Goal: Use online tool/utility

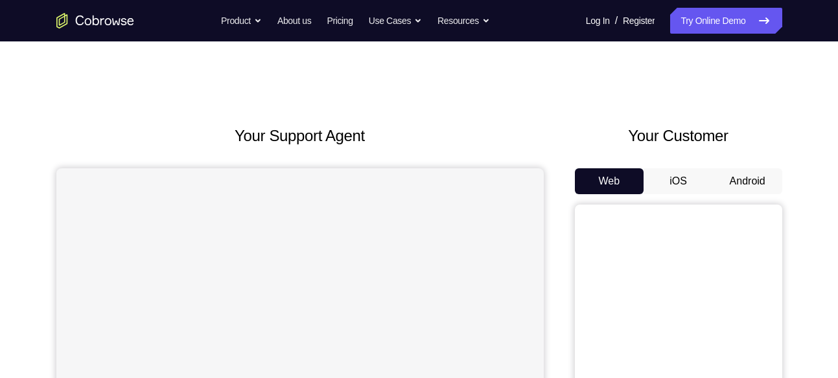
click at [743, 176] on button "Android" at bounding box center [747, 181] width 69 height 26
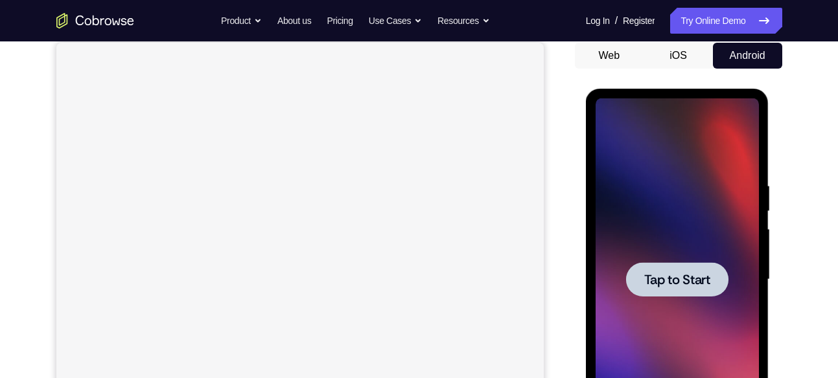
click at [729, 221] on div at bounding box center [676, 279] width 163 height 363
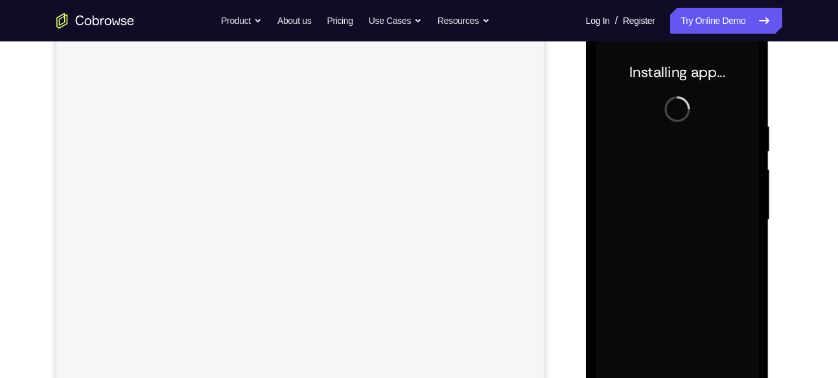
scroll to position [186, 0]
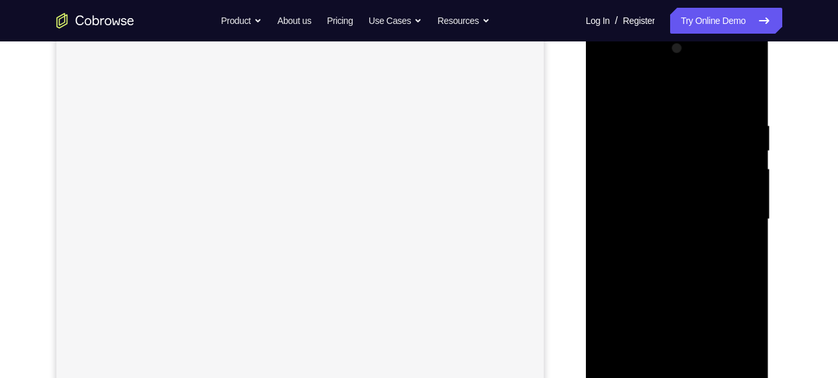
click at [681, 378] on div at bounding box center [676, 219] width 163 height 363
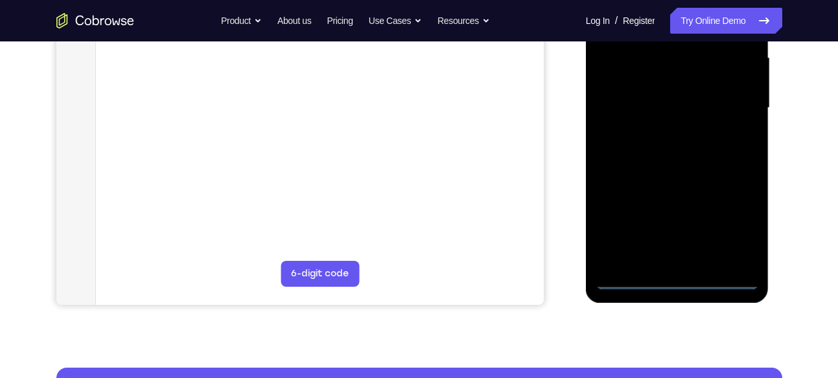
scroll to position [0, 0]
click at [681, 282] on div at bounding box center [676, 108] width 163 height 363
click at [674, 281] on div at bounding box center [676, 108] width 163 height 363
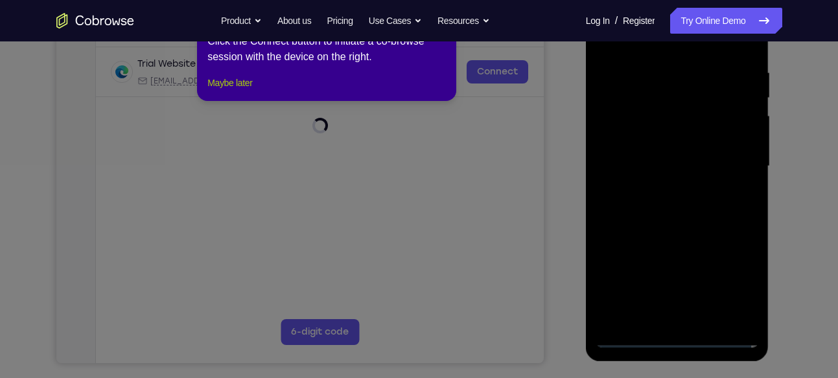
click at [227, 91] on button "Maybe later" at bounding box center [229, 83] width 45 height 16
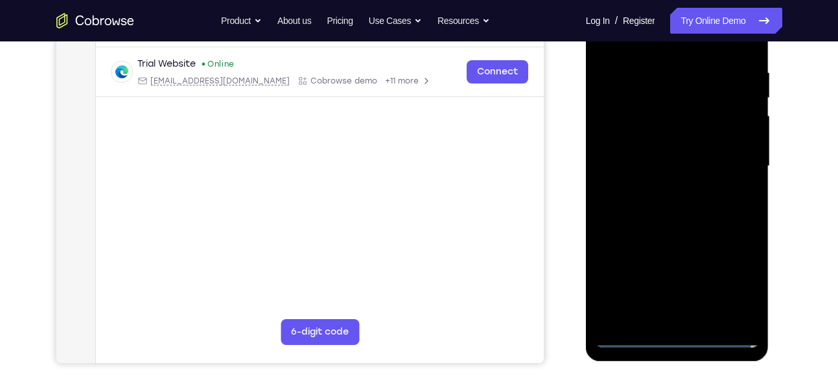
click at [735, 283] on div at bounding box center [676, 166] width 163 height 363
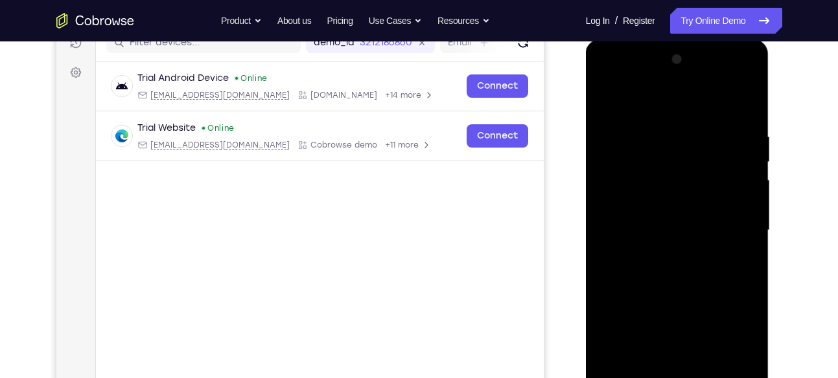
click at [677, 116] on div at bounding box center [676, 230] width 163 height 363
click at [681, 109] on div at bounding box center [676, 230] width 163 height 363
click at [737, 225] on div at bounding box center [676, 230] width 163 height 363
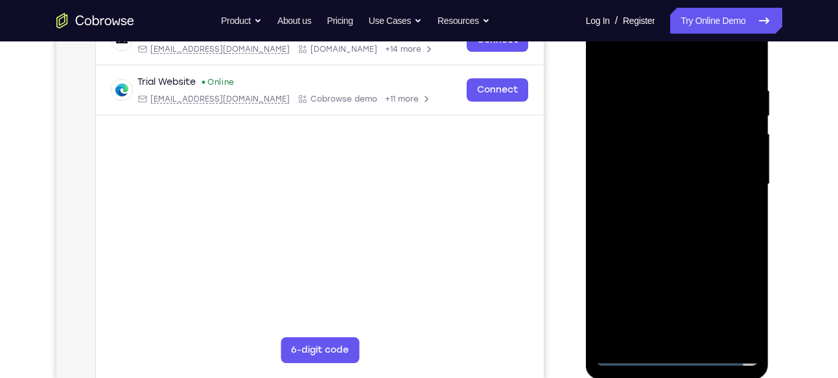
scroll to position [222, 0]
click at [656, 210] on div at bounding box center [676, 184] width 163 height 363
click at [678, 177] on div at bounding box center [676, 184] width 163 height 363
click at [692, 158] on div at bounding box center [676, 184] width 163 height 363
click at [670, 182] on div at bounding box center [676, 184] width 163 height 363
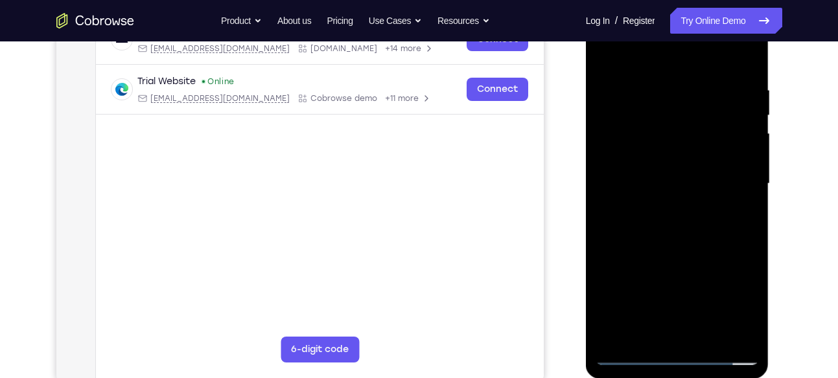
click at [670, 225] on div at bounding box center [676, 184] width 163 height 363
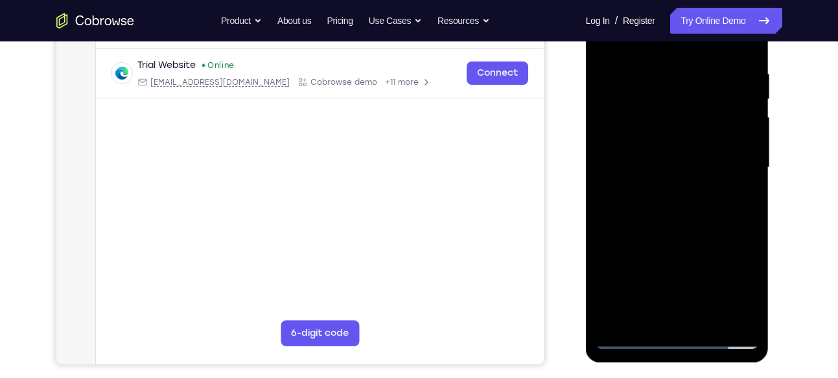
scroll to position [238, 0]
click at [683, 225] on div at bounding box center [676, 167] width 163 height 363
click at [745, 317] on div at bounding box center [676, 167] width 163 height 363
click at [714, 320] on div at bounding box center [676, 167] width 163 height 363
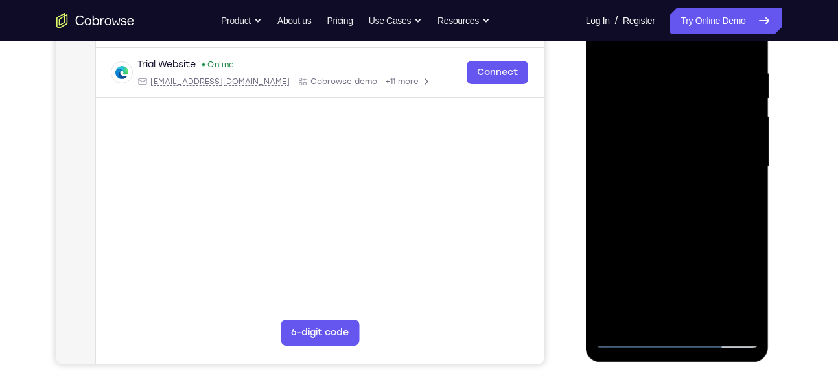
click at [701, 239] on div at bounding box center [676, 167] width 163 height 363
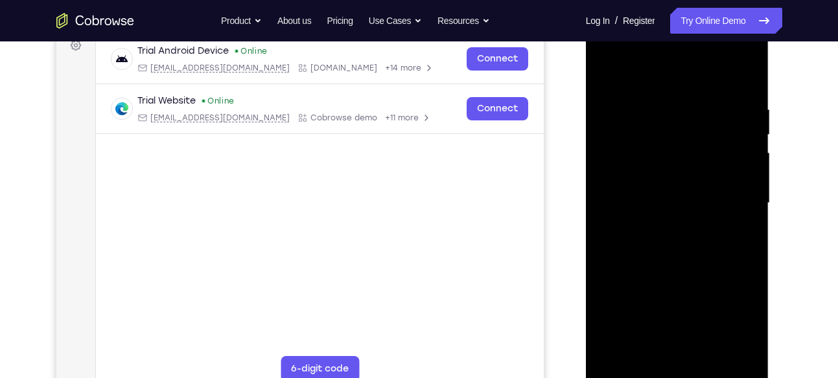
scroll to position [196, 0]
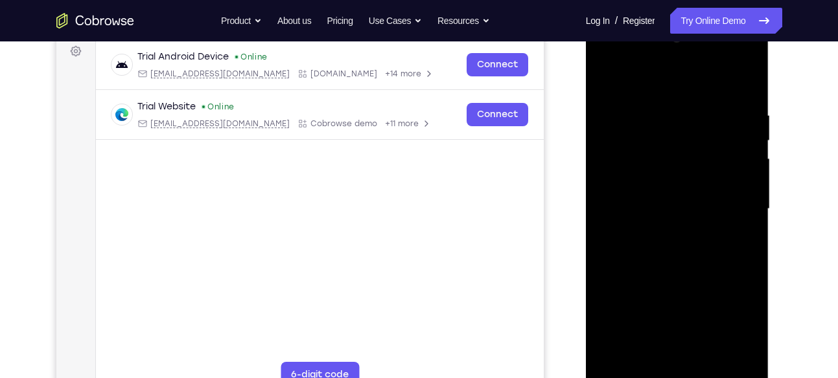
click at [610, 80] on div at bounding box center [676, 209] width 163 height 363
click at [666, 106] on div at bounding box center [676, 209] width 163 height 363
click at [744, 180] on div at bounding box center [676, 209] width 163 height 363
click at [626, 208] on div at bounding box center [676, 209] width 163 height 363
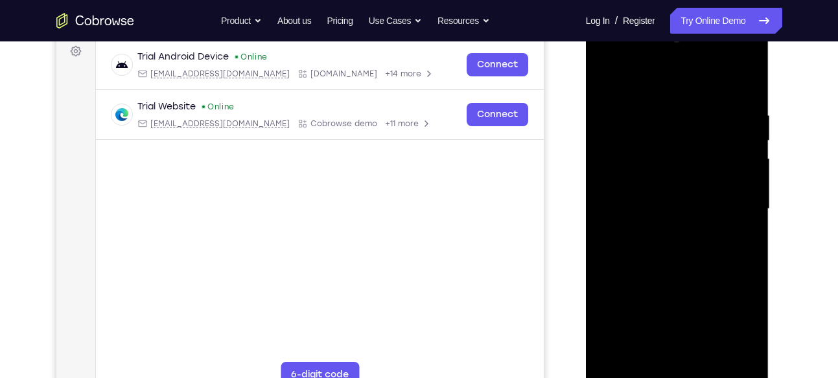
click at [626, 208] on div at bounding box center [676, 209] width 163 height 363
click at [731, 218] on div at bounding box center [676, 209] width 163 height 363
click at [732, 187] on div at bounding box center [676, 209] width 163 height 363
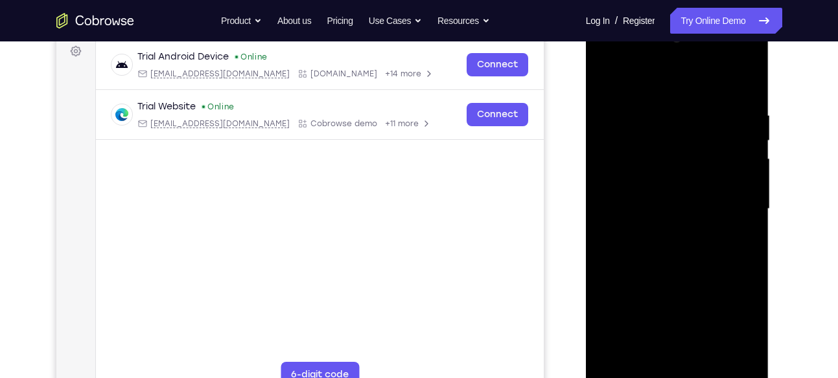
click at [732, 187] on div at bounding box center [676, 209] width 163 height 363
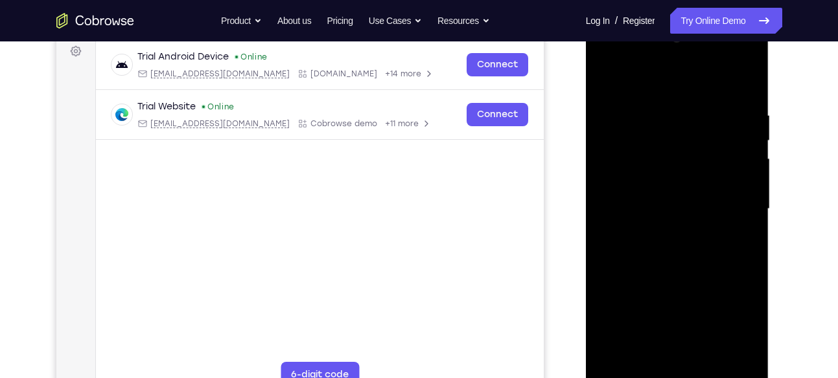
click at [732, 187] on div at bounding box center [676, 209] width 163 height 363
drag, startPoint x: 732, startPoint y: 189, endPoint x: 547, endPoint y: 211, distance: 185.9
click at [586, 211] on html "Online web based iOS Simulators and Android Emulators. Run iPhone, iPad, Mobile…" at bounding box center [678, 212] width 185 height 389
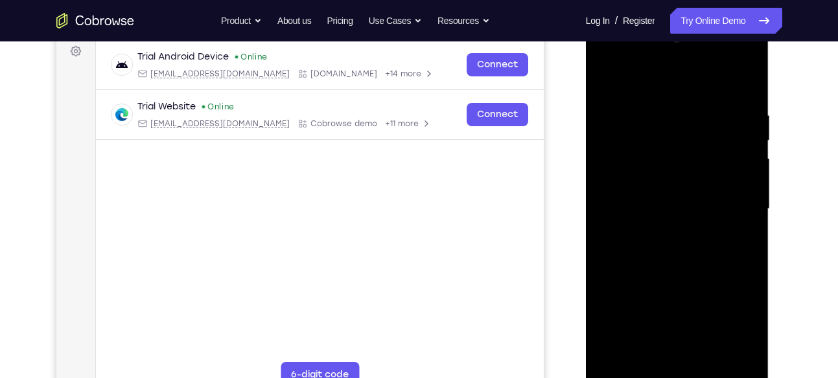
click at [727, 187] on div at bounding box center [676, 209] width 163 height 363
click at [729, 186] on div at bounding box center [676, 209] width 163 height 363
click at [625, 203] on div at bounding box center [676, 209] width 163 height 363
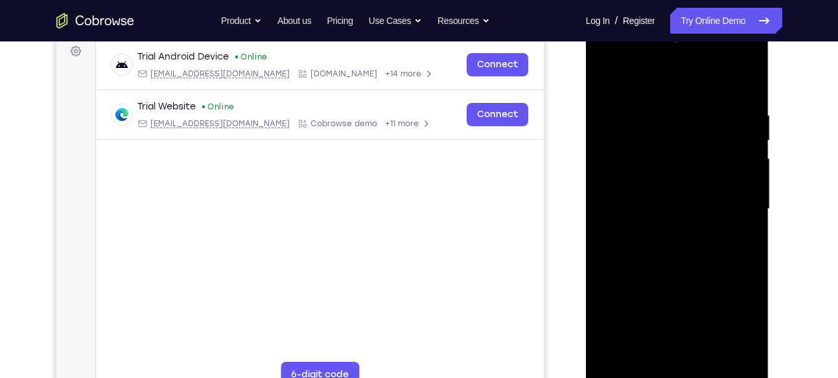
click at [731, 188] on div at bounding box center [676, 209] width 163 height 363
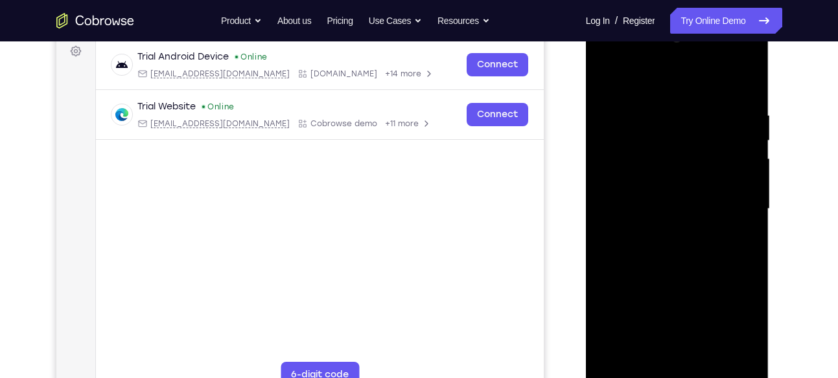
click at [731, 188] on div at bounding box center [676, 209] width 163 height 363
drag, startPoint x: 1160, startPoint y: 233, endPoint x: 597, endPoint y: 210, distance: 564.0
click at [597, 210] on div at bounding box center [676, 209] width 163 height 363
click at [733, 205] on div at bounding box center [676, 209] width 163 height 363
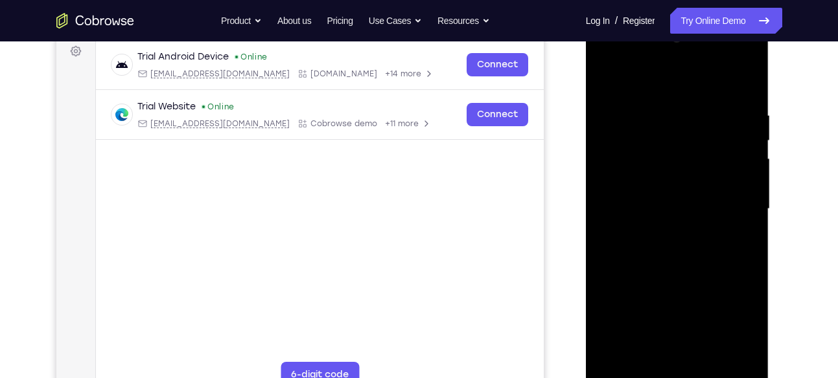
click at [733, 205] on div at bounding box center [676, 209] width 163 height 363
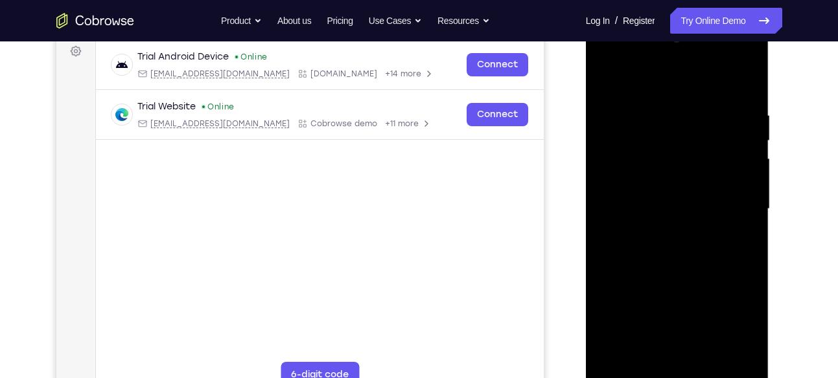
click at [733, 205] on div at bounding box center [676, 209] width 163 height 363
drag, startPoint x: 734, startPoint y: 210, endPoint x: 564, endPoint y: 226, distance: 171.1
click at [586, 226] on html "Online web based iOS Simulators and Android Emulators. Run iPhone, iPad, Mobile…" at bounding box center [678, 212] width 185 height 389
click at [749, 168] on div at bounding box center [676, 209] width 163 height 363
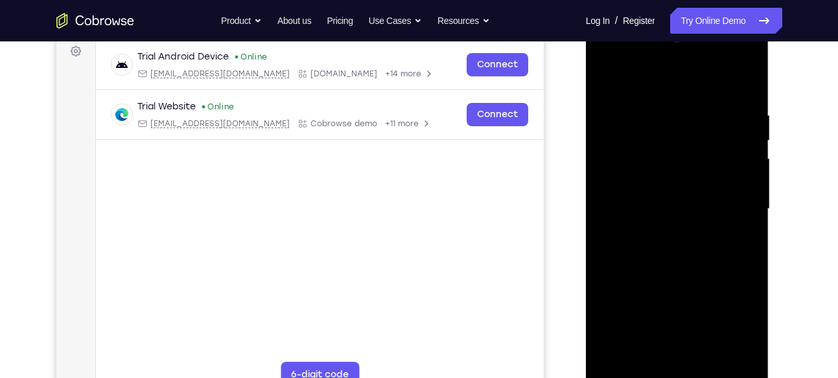
click at [749, 168] on div at bounding box center [676, 209] width 163 height 363
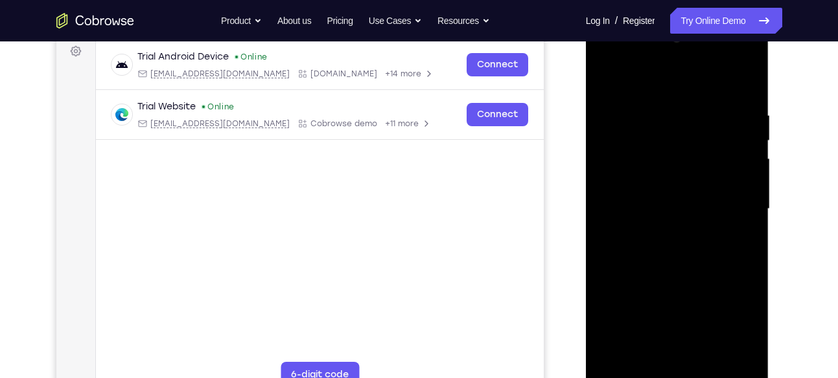
click at [749, 168] on div at bounding box center [676, 209] width 163 height 363
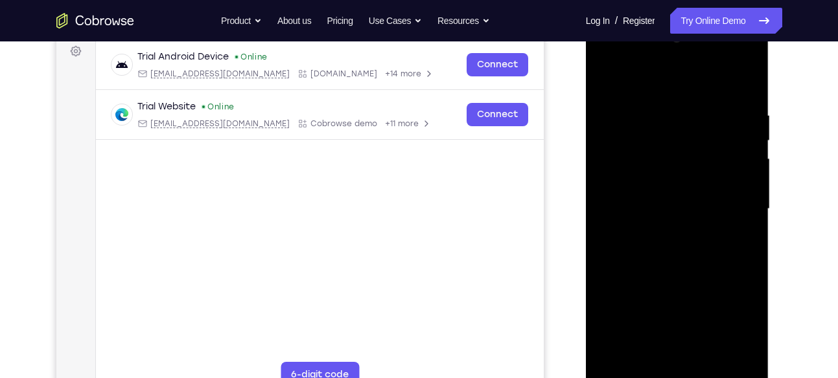
click at [749, 168] on div at bounding box center [676, 209] width 163 height 363
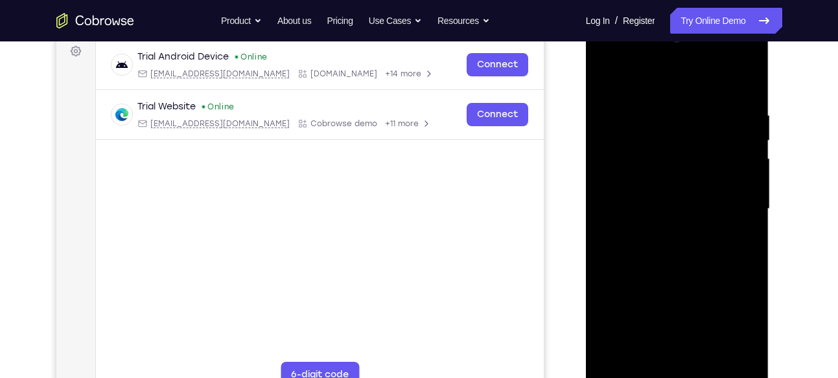
click at [749, 168] on div at bounding box center [676, 209] width 163 height 363
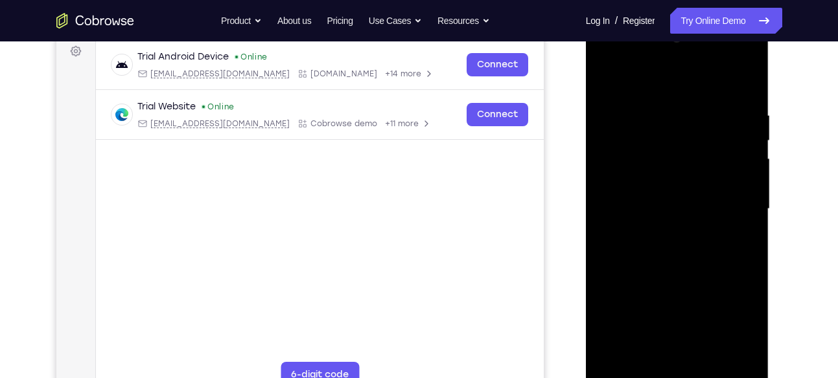
click at [749, 168] on div at bounding box center [676, 209] width 163 height 363
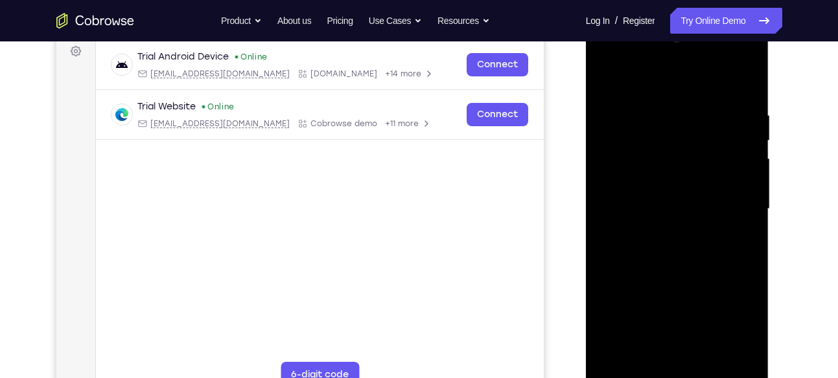
click at [749, 168] on div at bounding box center [676, 209] width 163 height 363
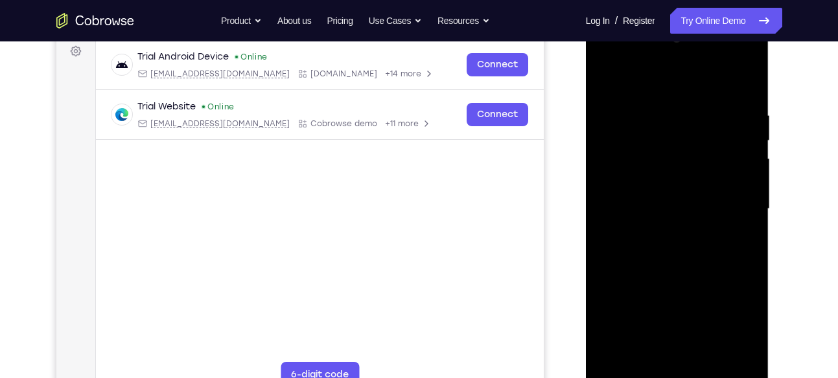
click at [749, 168] on div at bounding box center [676, 209] width 163 height 363
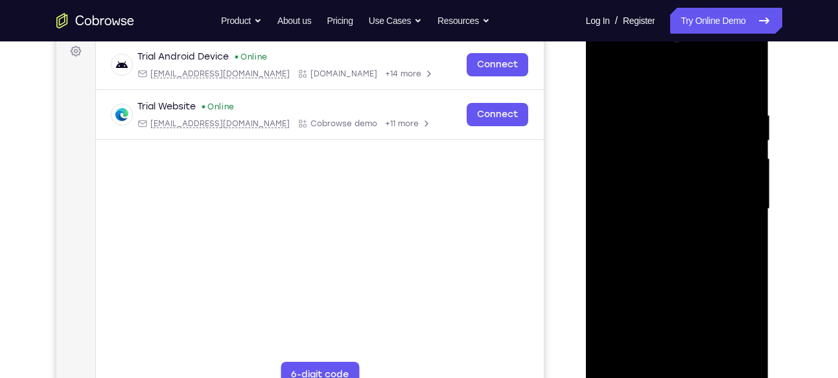
click at [741, 207] on div at bounding box center [676, 209] width 163 height 363
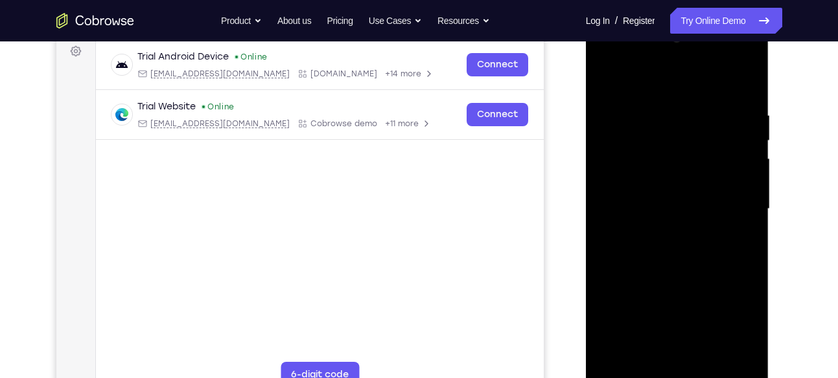
click at [741, 207] on div at bounding box center [676, 209] width 163 height 363
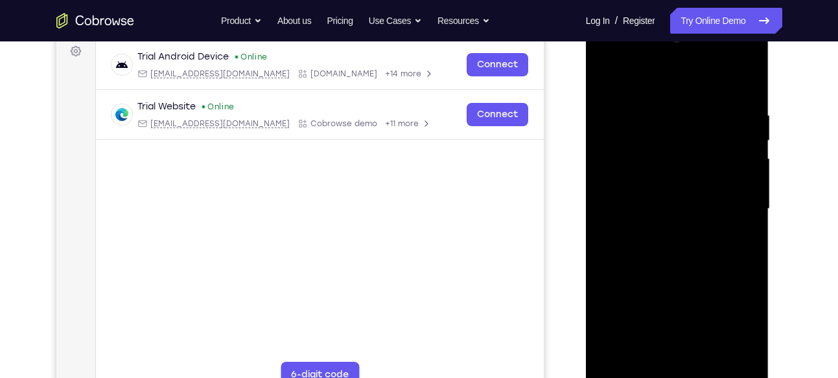
click at [741, 207] on div at bounding box center [676, 209] width 163 height 363
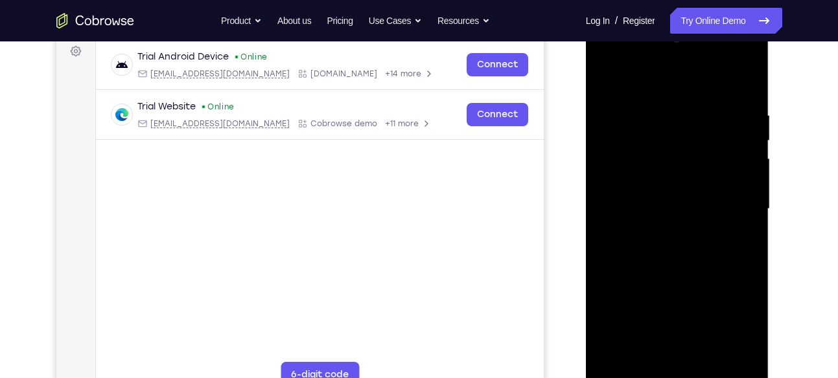
click at [741, 207] on div at bounding box center [676, 209] width 163 height 363
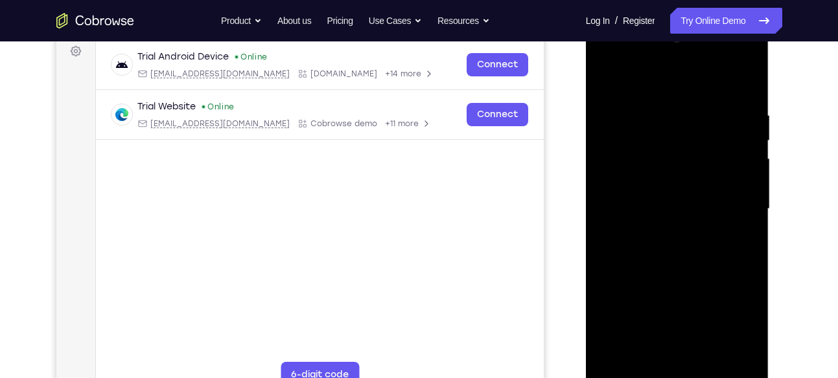
click at [741, 207] on div at bounding box center [676, 209] width 163 height 363
click at [661, 124] on div at bounding box center [676, 209] width 163 height 363
click at [661, 106] on div at bounding box center [676, 209] width 163 height 363
click at [682, 116] on div at bounding box center [676, 209] width 163 height 363
click at [605, 80] on div at bounding box center [676, 209] width 163 height 363
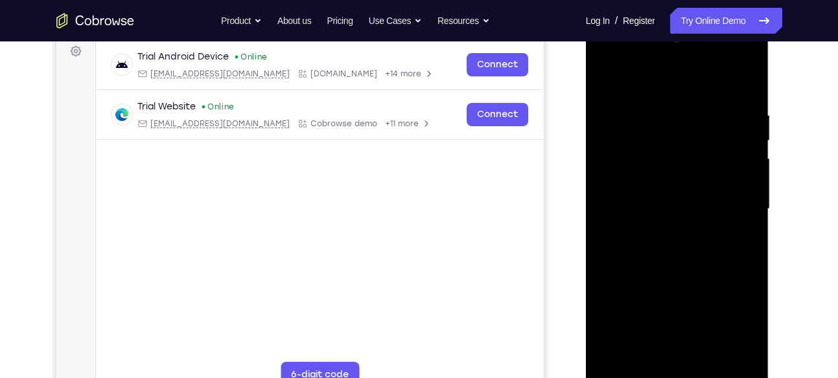
click at [619, 188] on div at bounding box center [676, 209] width 163 height 363
click at [738, 187] on div at bounding box center [676, 209] width 163 height 363
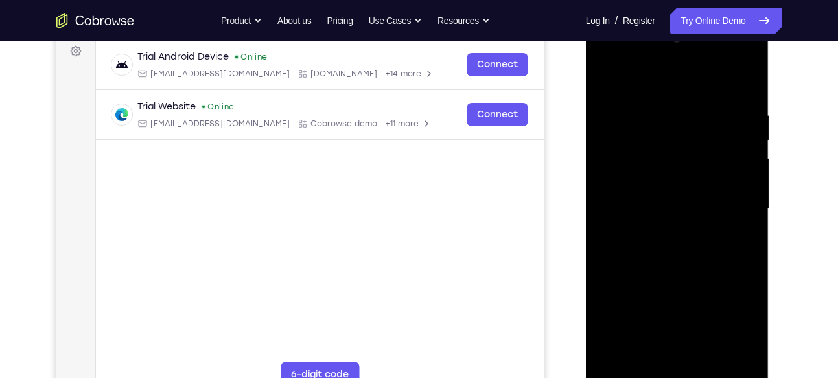
click at [738, 187] on div at bounding box center [676, 209] width 163 height 363
click at [599, 220] on div at bounding box center [676, 209] width 163 height 363
click at [606, 219] on div at bounding box center [676, 209] width 163 height 363
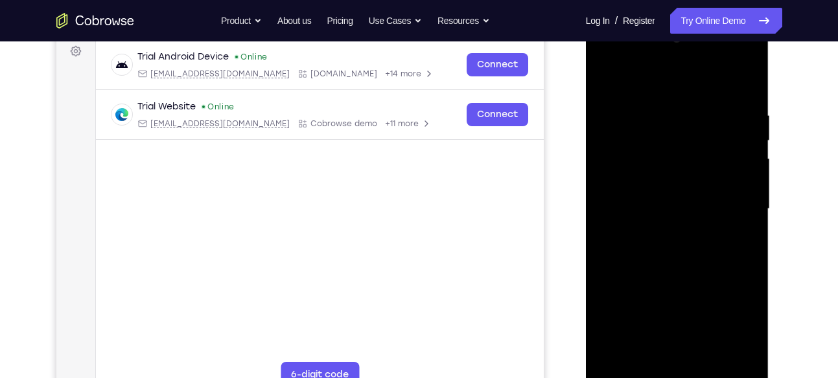
click at [606, 219] on div at bounding box center [676, 209] width 163 height 363
click at [713, 187] on div at bounding box center [676, 209] width 163 height 363
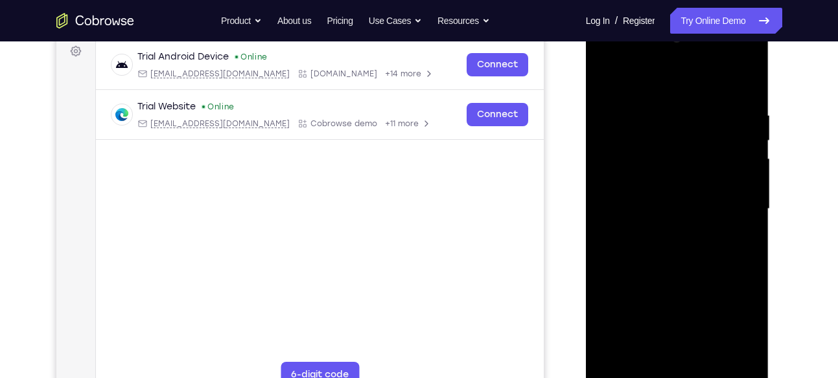
click at [713, 187] on div at bounding box center [676, 209] width 163 height 363
click at [602, 121] on div at bounding box center [676, 209] width 163 height 363
click at [727, 148] on div at bounding box center [676, 209] width 163 height 363
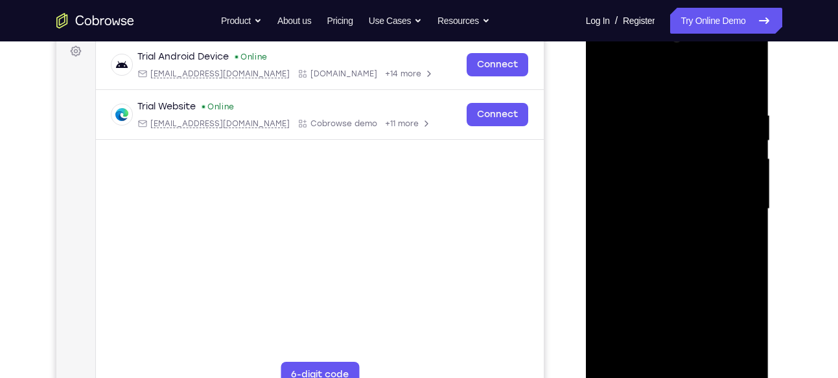
click at [615, 175] on div at bounding box center [676, 209] width 163 height 363
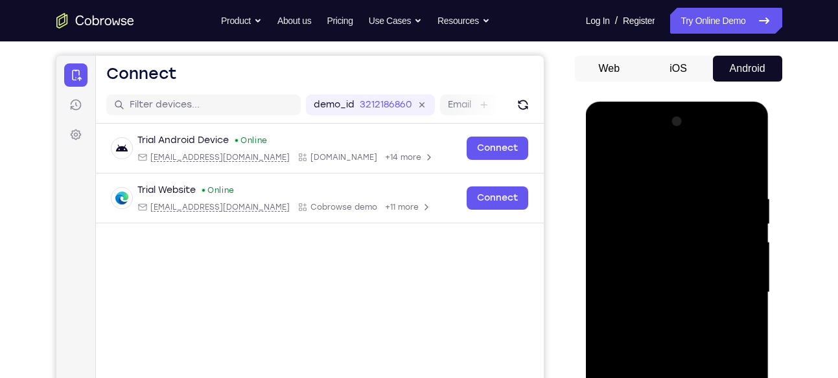
scroll to position [112, 0]
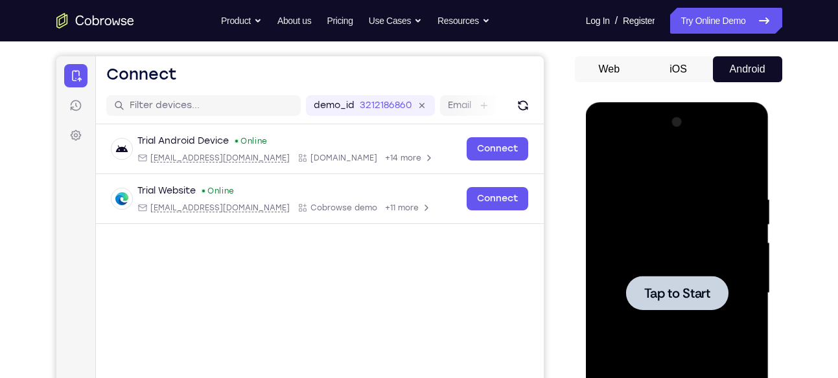
click at [681, 238] on div at bounding box center [676, 293] width 163 height 363
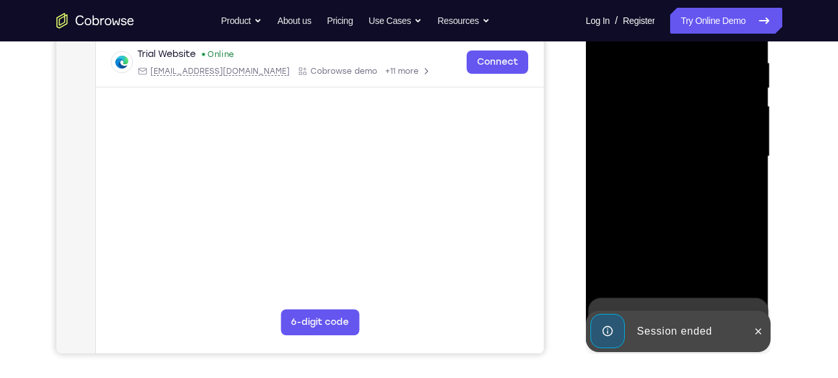
scroll to position [249, 0]
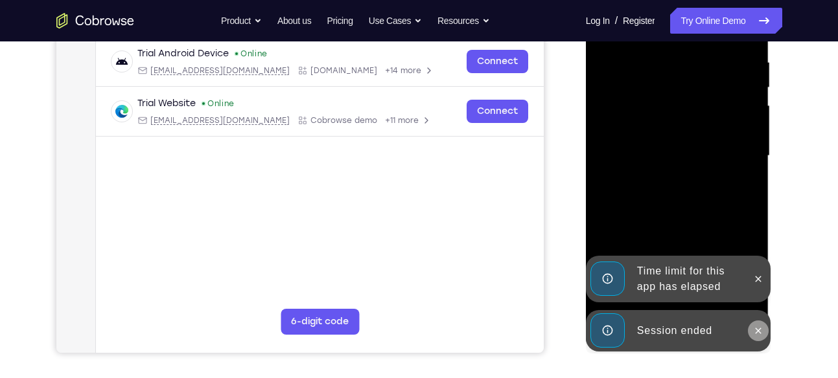
click at [755, 326] on icon at bounding box center [758, 331] width 10 height 10
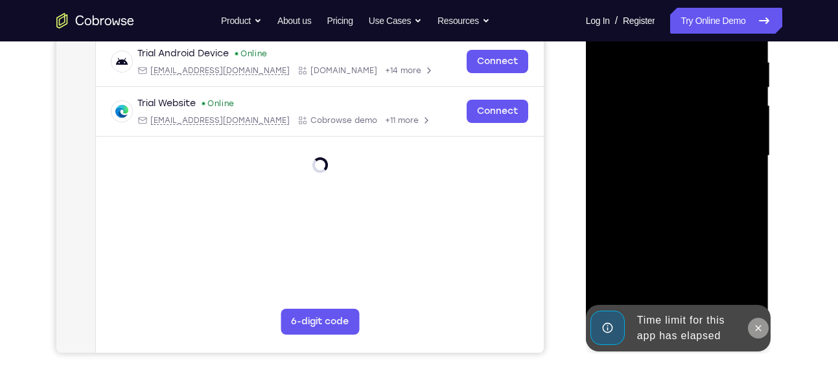
click at [757, 326] on icon at bounding box center [758, 328] width 6 height 6
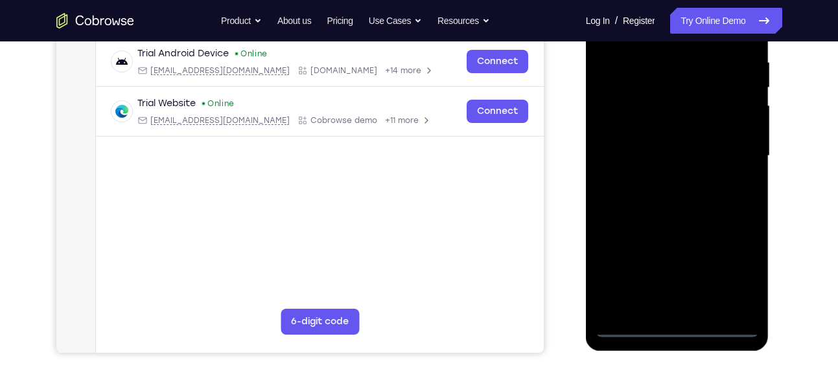
click at [689, 334] on div at bounding box center [676, 156] width 163 height 363
click at [734, 284] on div at bounding box center [676, 156] width 163 height 363
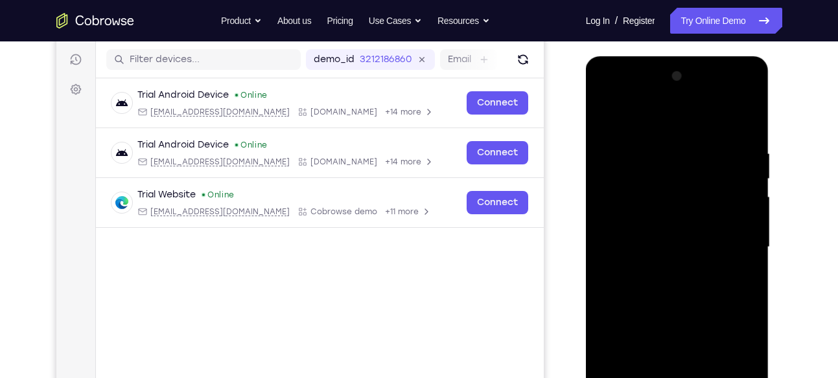
scroll to position [157, 0]
click at [676, 137] on div at bounding box center [676, 248] width 163 height 363
click at [685, 126] on div at bounding box center [676, 248] width 163 height 363
click at [725, 234] on div at bounding box center [676, 248] width 163 height 363
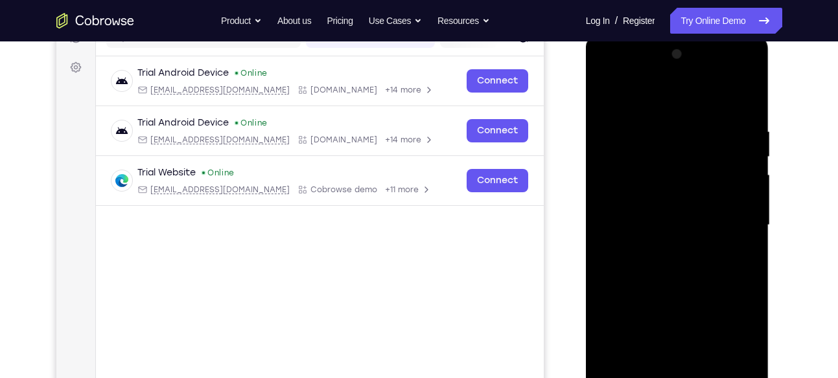
scroll to position [182, 0]
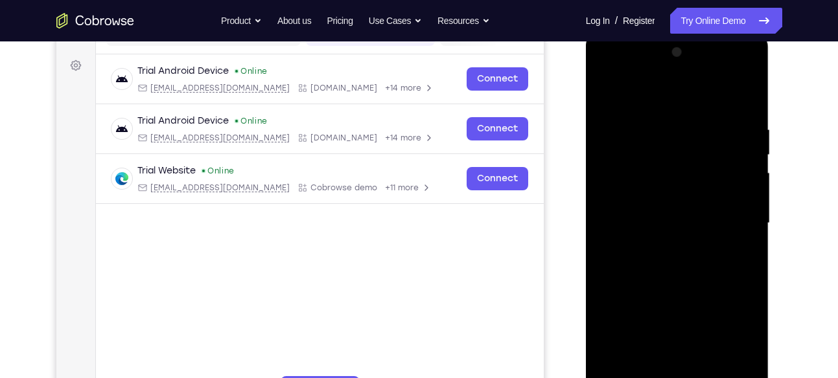
click at [667, 252] on div at bounding box center [676, 223] width 163 height 363
click at [686, 191] on div at bounding box center [676, 223] width 163 height 363
click at [657, 213] on div at bounding box center [676, 223] width 163 height 363
drag, startPoint x: 650, startPoint y: 211, endPoint x: 646, endPoint y: 139, distance: 72.0
click at [646, 139] on div at bounding box center [676, 223] width 163 height 363
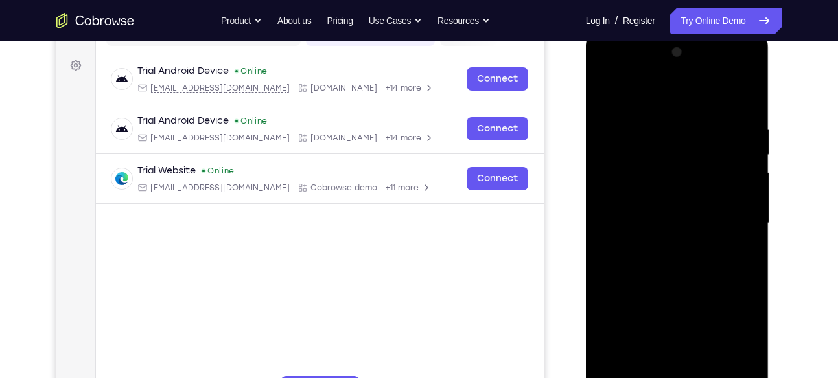
click at [633, 183] on div at bounding box center [676, 223] width 163 height 363
click at [666, 185] on div at bounding box center [676, 223] width 163 height 363
click at [672, 189] on div at bounding box center [676, 223] width 163 height 363
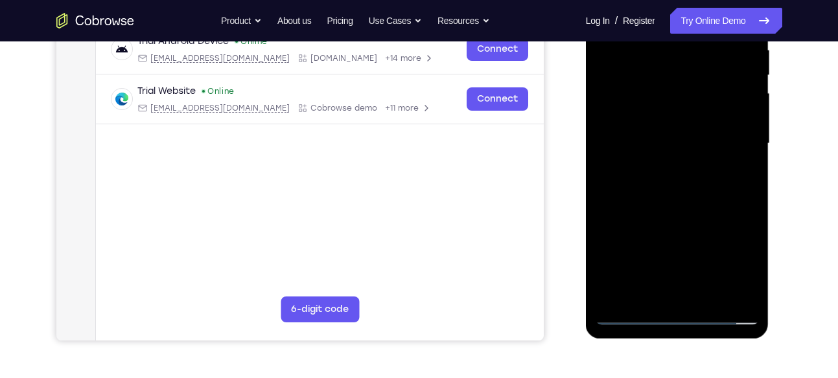
scroll to position [262, 0]
click at [746, 208] on div at bounding box center [676, 143] width 163 height 363
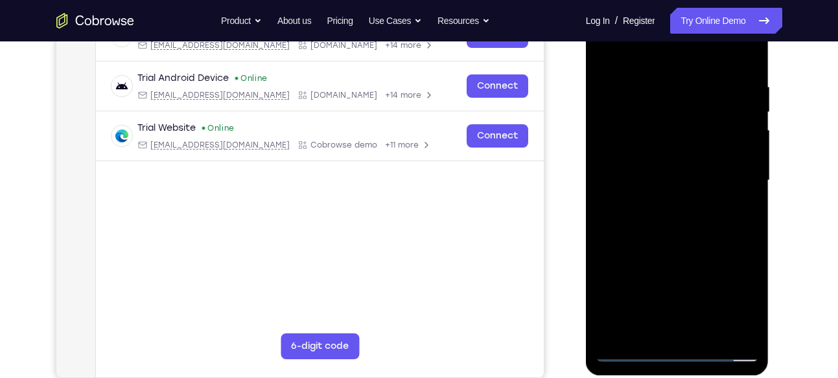
scroll to position [223, 0]
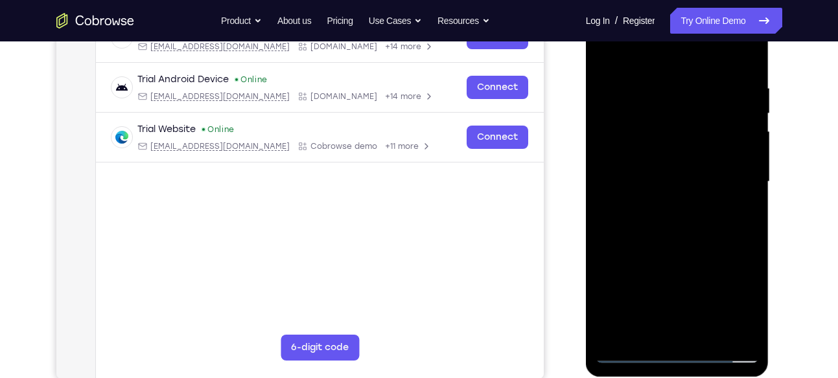
click at [609, 239] on div at bounding box center [676, 182] width 163 height 363
drag, startPoint x: 660, startPoint y: 260, endPoint x: 659, endPoint y: 155, distance: 105.6
click at [659, 155] on div at bounding box center [676, 182] width 163 height 363
drag, startPoint x: 692, startPoint y: 301, endPoint x: 675, endPoint y: 376, distance: 76.4
click at [675, 376] on div at bounding box center [677, 184] width 183 height 386
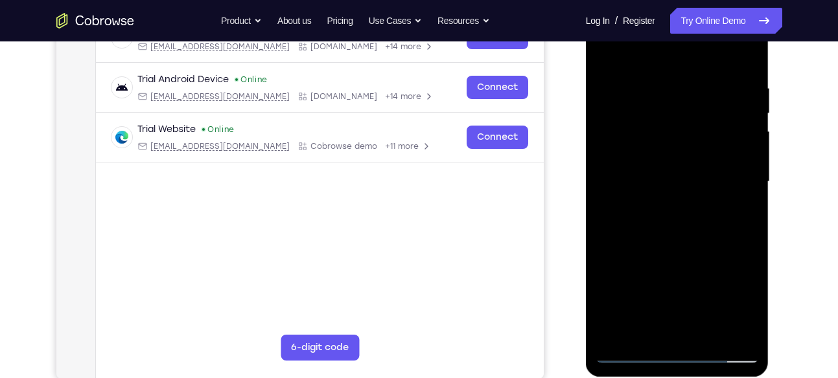
drag, startPoint x: 647, startPoint y: 295, endPoint x: 645, endPoint y: 317, distance: 22.1
click at [645, 317] on div at bounding box center [676, 182] width 163 height 363
click at [629, 118] on div at bounding box center [676, 182] width 163 height 363
drag, startPoint x: 657, startPoint y: 213, endPoint x: 648, endPoint y: 132, distance: 81.6
click at [648, 132] on div at bounding box center [676, 182] width 163 height 363
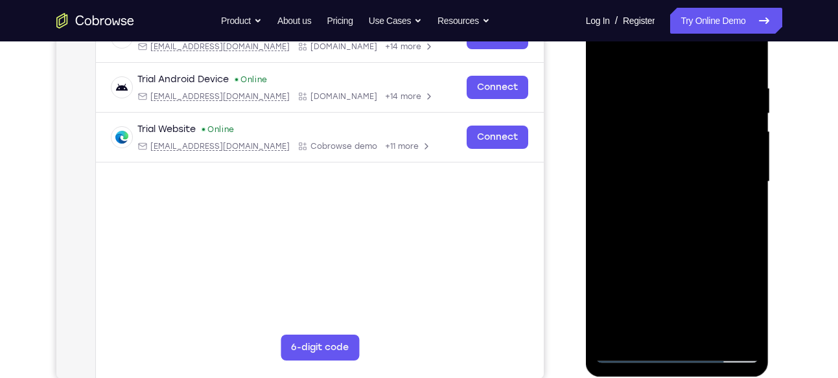
click at [622, 196] on div at bounding box center [676, 182] width 163 height 363
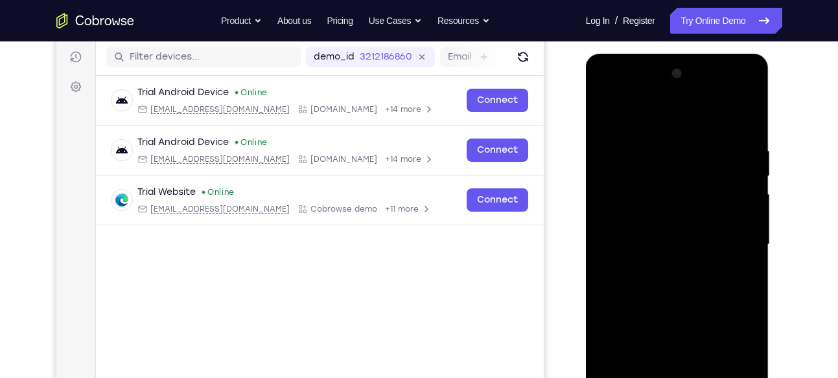
scroll to position [160, 0]
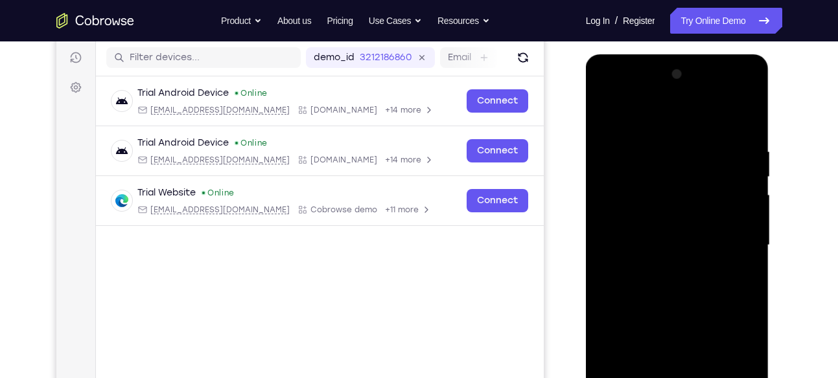
drag, startPoint x: 641, startPoint y: 161, endPoint x: 641, endPoint y: 251, distance: 90.0
click at [641, 251] on div at bounding box center [676, 245] width 163 height 363
click at [608, 111] on div at bounding box center [676, 245] width 163 height 363
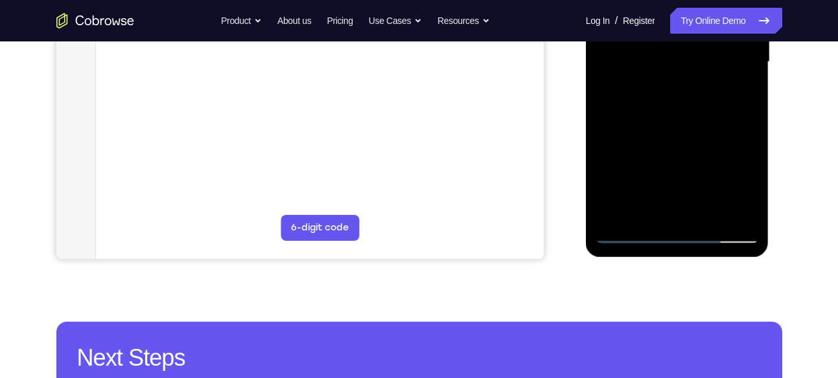
scroll to position [344, 0]
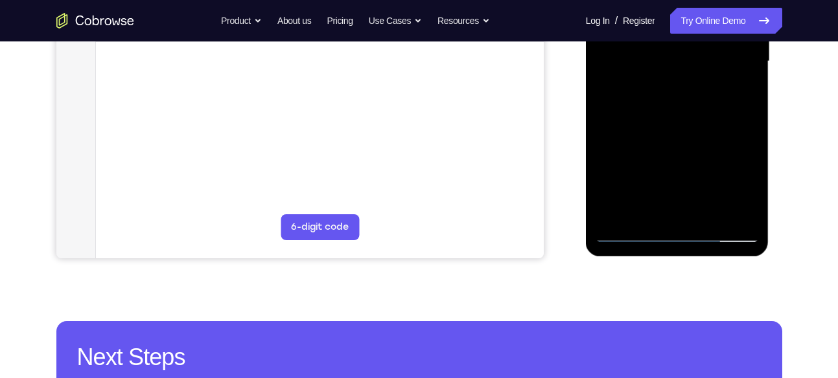
click at [623, 217] on div at bounding box center [676, 61] width 163 height 363
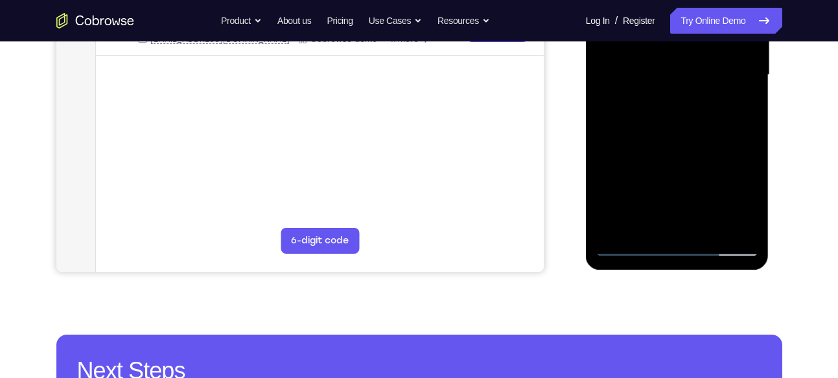
scroll to position [330, 0]
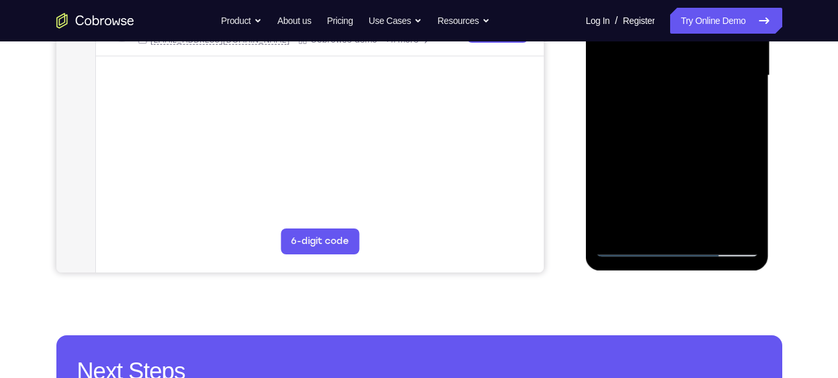
click at [617, 244] on div at bounding box center [676, 75] width 163 height 363
click at [619, 232] on div at bounding box center [676, 75] width 163 height 363
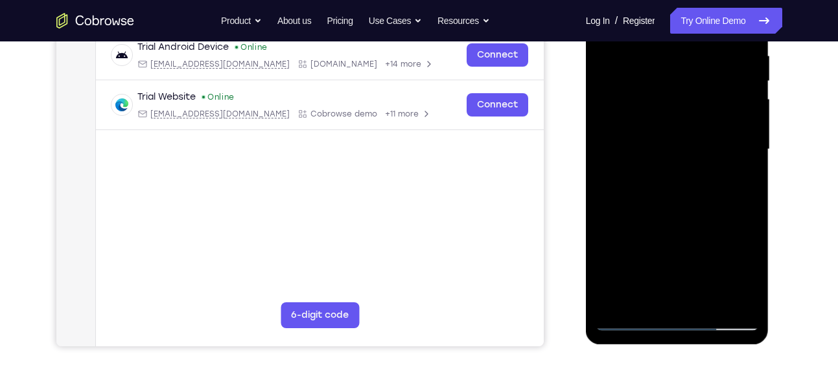
scroll to position [253, 0]
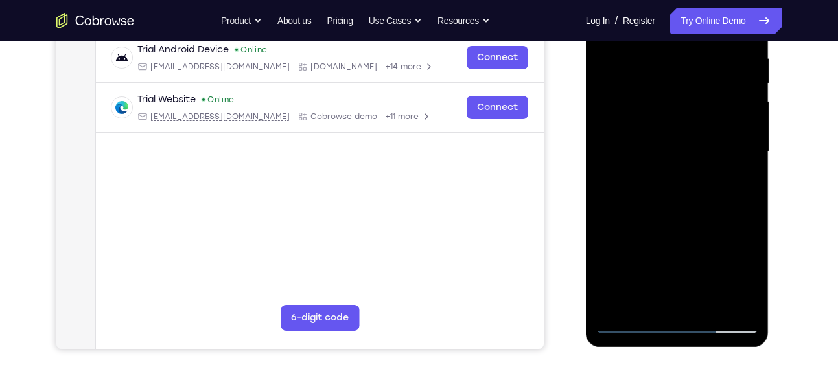
click at [684, 233] on div at bounding box center [676, 152] width 163 height 363
drag, startPoint x: 676, startPoint y: 242, endPoint x: 685, endPoint y: 146, distance: 95.7
click at [685, 146] on div at bounding box center [676, 152] width 163 height 363
drag, startPoint x: 678, startPoint y: 223, endPoint x: 683, endPoint y: 140, distance: 83.1
click at [683, 140] on div at bounding box center [676, 152] width 163 height 363
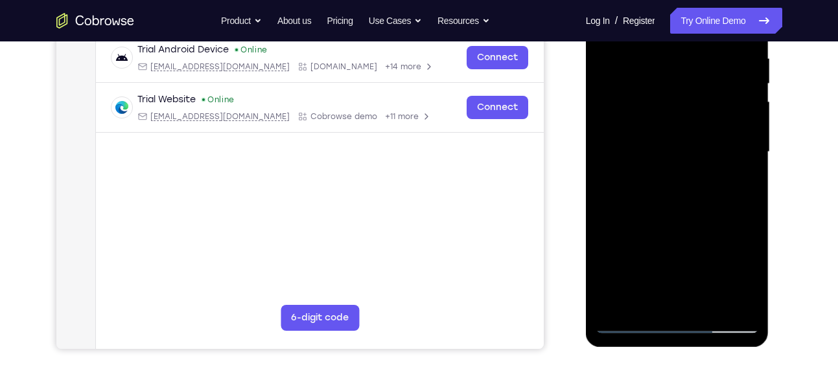
drag, startPoint x: 672, startPoint y: 279, endPoint x: 681, endPoint y: 159, distance: 120.2
click at [681, 159] on div at bounding box center [676, 152] width 163 height 363
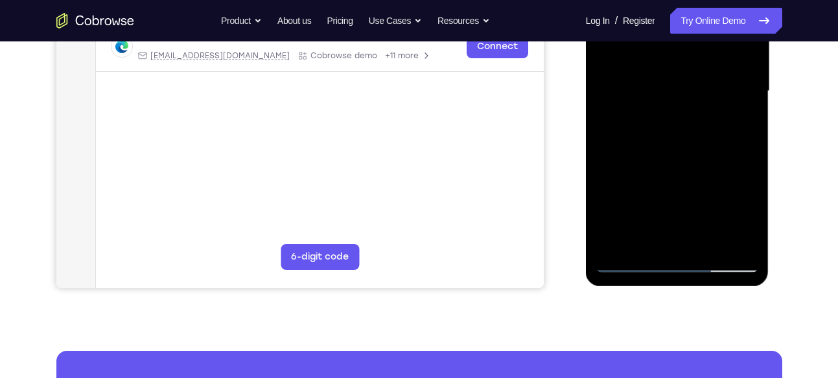
drag, startPoint x: 659, startPoint y: 196, endPoint x: 680, endPoint y: -17, distance: 214.2
click at [680, 0] on div at bounding box center [676, 91] width 163 height 363
drag, startPoint x: 656, startPoint y: 192, endPoint x: 663, endPoint y: 81, distance: 111.0
click at [663, 81] on div at bounding box center [676, 91] width 163 height 363
drag, startPoint x: 655, startPoint y: 187, endPoint x: 668, endPoint y: 52, distance: 134.8
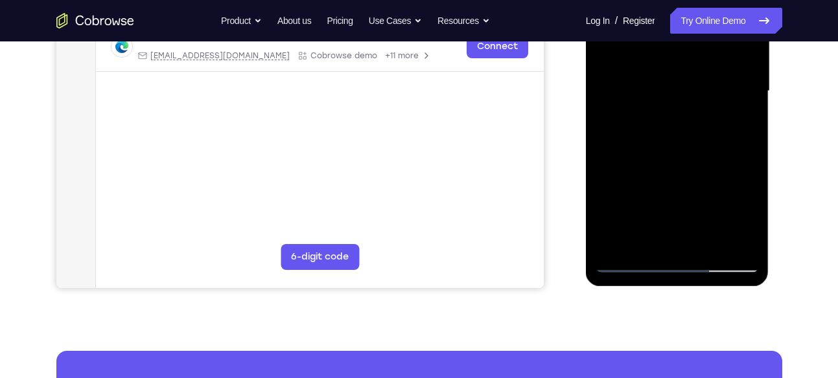
click at [668, 52] on div at bounding box center [676, 91] width 163 height 363
drag, startPoint x: 655, startPoint y: 201, endPoint x: 654, endPoint y: 148, distance: 53.1
click at [654, 148] on div at bounding box center [676, 91] width 163 height 363
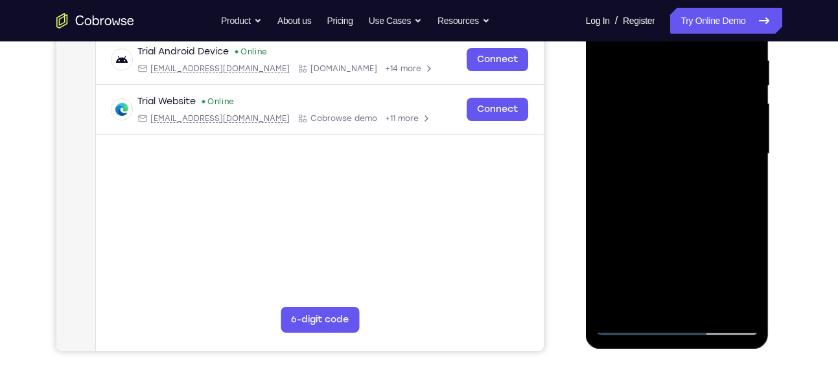
scroll to position [251, 0]
click at [741, 192] on div at bounding box center [676, 154] width 163 height 363
click at [745, 196] on div at bounding box center [676, 154] width 163 height 363
click at [746, 196] on div at bounding box center [676, 154] width 163 height 363
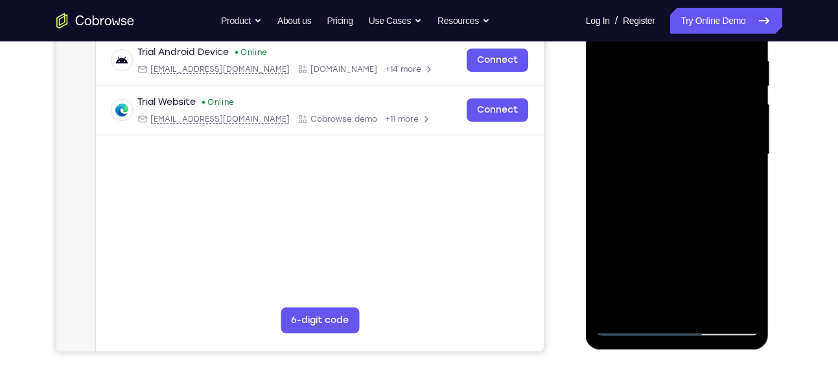
click at [746, 196] on div at bounding box center [676, 154] width 163 height 363
drag, startPoint x: 681, startPoint y: 248, endPoint x: 681, endPoint y: 82, distance: 166.5
click at [681, 82] on div at bounding box center [676, 154] width 163 height 363
drag, startPoint x: 657, startPoint y: 244, endPoint x: 664, endPoint y: 134, distance: 110.3
click at [664, 134] on div at bounding box center [676, 154] width 163 height 363
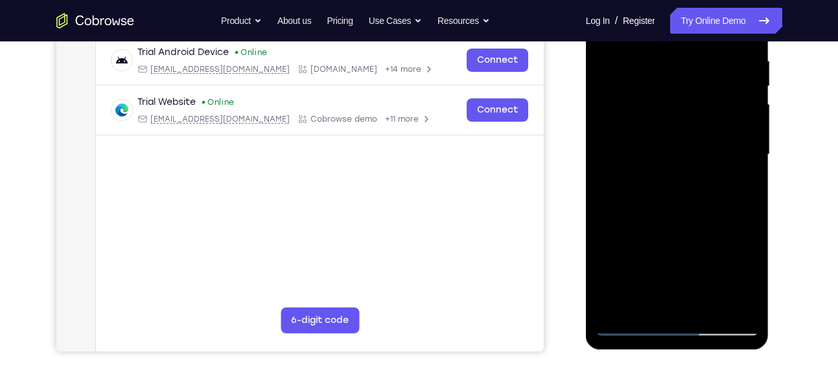
drag, startPoint x: 725, startPoint y: 236, endPoint x: 724, endPoint y: 188, distance: 47.3
click at [724, 188] on div at bounding box center [676, 154] width 163 height 363
click at [749, 162] on div at bounding box center [676, 154] width 163 height 363
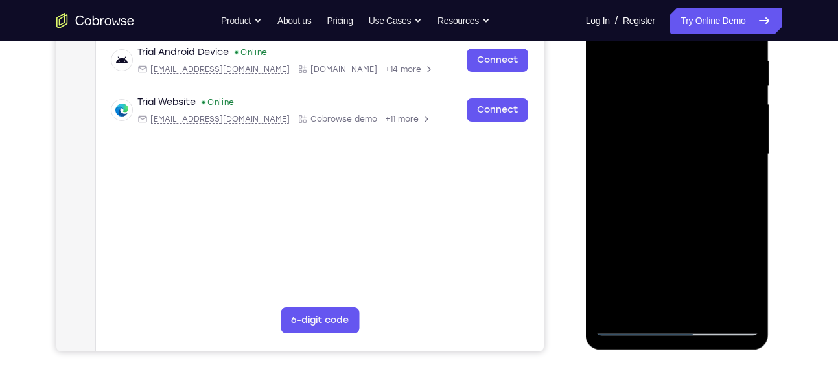
drag, startPoint x: 661, startPoint y: 256, endPoint x: 670, endPoint y: 148, distance: 108.6
click at [670, 148] on div at bounding box center [676, 154] width 163 height 363
drag, startPoint x: 666, startPoint y: 247, endPoint x: 661, endPoint y: 280, distance: 34.1
click at [661, 280] on div at bounding box center [676, 154] width 163 height 363
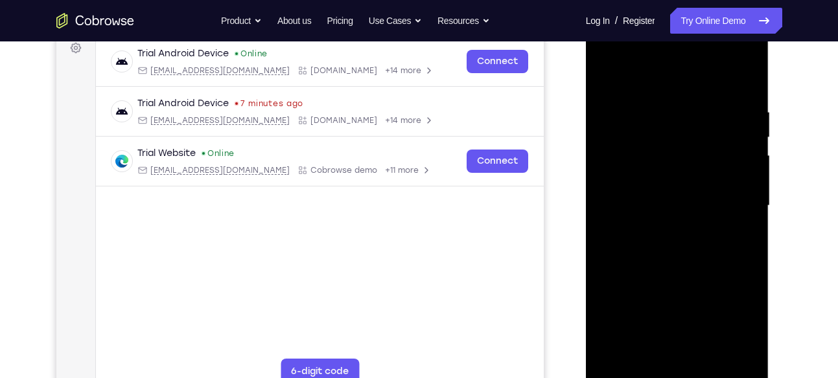
scroll to position [207, 0]
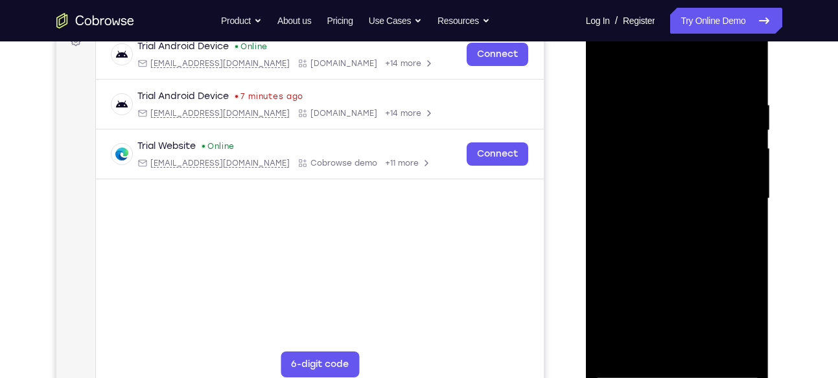
drag, startPoint x: 668, startPoint y: 265, endPoint x: 679, endPoint y: 100, distance: 164.9
click at [679, 100] on div at bounding box center [676, 198] width 163 height 363
drag, startPoint x: 674, startPoint y: 234, endPoint x: 679, endPoint y: 111, distance: 122.5
click at [679, 111] on div at bounding box center [676, 198] width 163 height 363
click at [749, 161] on div at bounding box center [676, 198] width 163 height 363
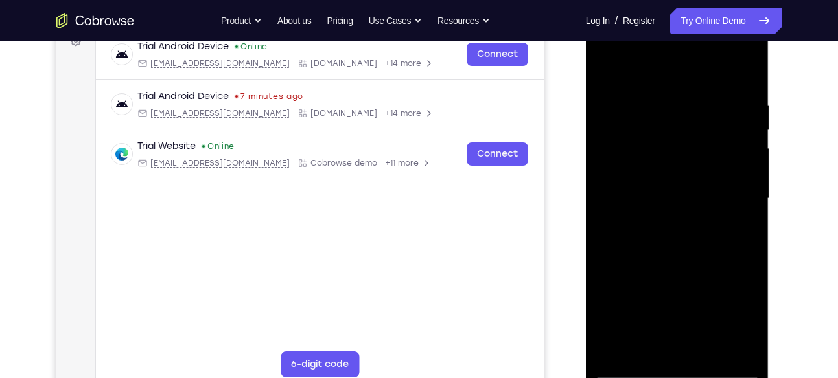
drag, startPoint x: 692, startPoint y: 260, endPoint x: 697, endPoint y: 119, distance: 141.3
click at [697, 119] on div at bounding box center [676, 198] width 163 height 363
drag, startPoint x: 667, startPoint y: 267, endPoint x: 683, endPoint y: 109, distance: 158.9
click at [683, 109] on div at bounding box center [676, 198] width 163 height 363
drag, startPoint x: 718, startPoint y: 150, endPoint x: 702, endPoint y: 121, distance: 33.0
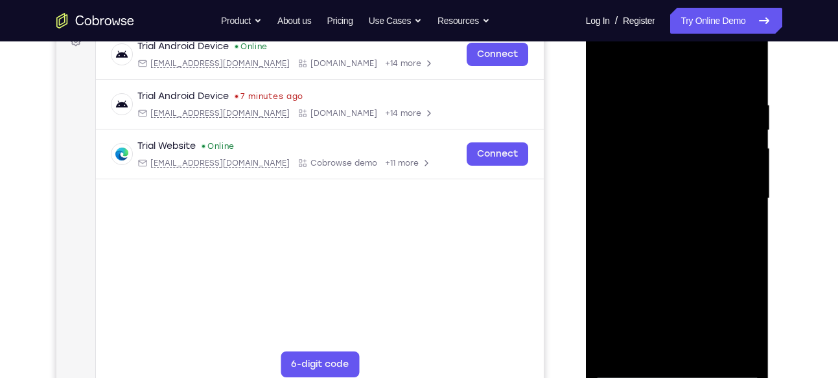
click at [702, 121] on div at bounding box center [676, 198] width 163 height 363
drag, startPoint x: 672, startPoint y: 256, endPoint x: 687, endPoint y: 103, distance: 153.7
click at [687, 103] on div at bounding box center [676, 198] width 163 height 363
drag, startPoint x: 666, startPoint y: 280, endPoint x: 672, endPoint y: 172, distance: 108.3
click at [672, 172] on div at bounding box center [676, 198] width 163 height 363
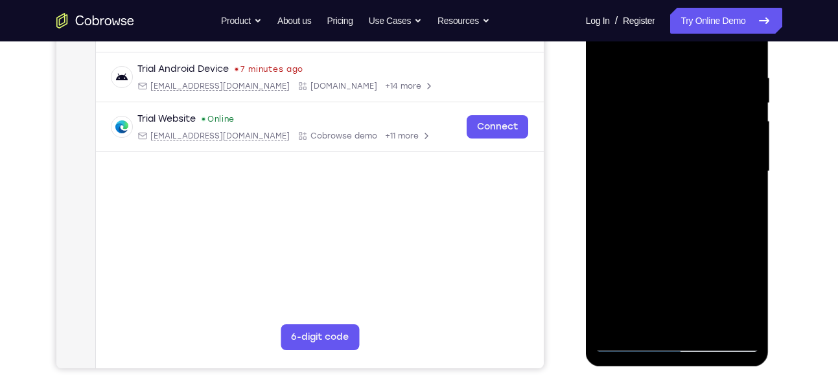
scroll to position [233, 0]
drag, startPoint x: 663, startPoint y: 247, endPoint x: 676, endPoint y: 48, distance: 200.0
click at [676, 48] on div at bounding box center [676, 172] width 163 height 363
drag, startPoint x: 681, startPoint y: 203, endPoint x: 681, endPoint y: 144, distance: 58.9
click at [681, 144] on div at bounding box center [676, 172] width 163 height 363
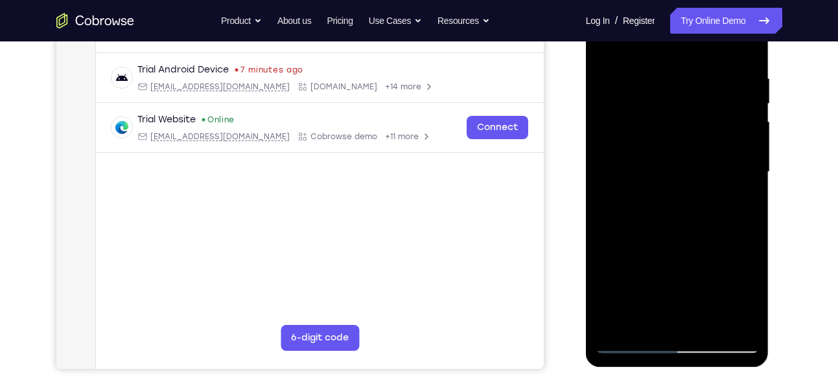
click at [749, 192] on div at bounding box center [676, 172] width 163 height 363
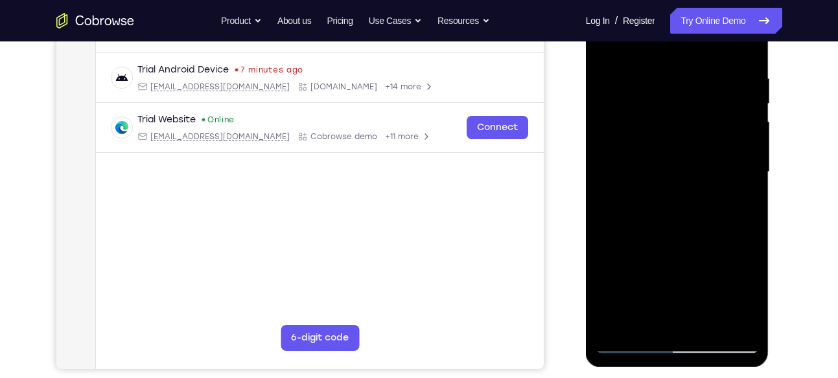
click at [749, 192] on div at bounding box center [676, 172] width 163 height 363
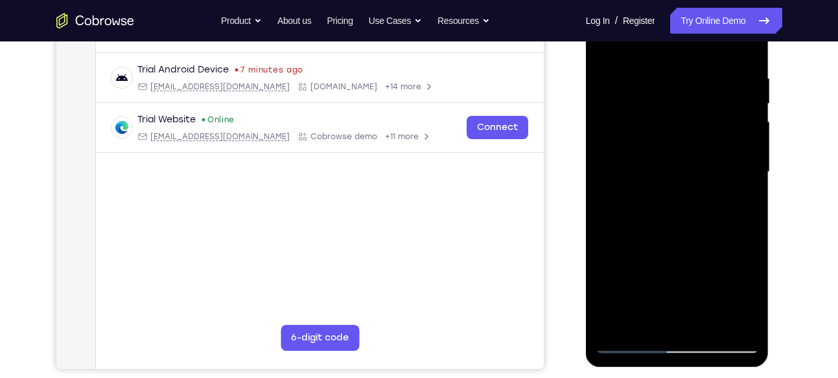
click at [749, 192] on div at bounding box center [676, 172] width 163 height 363
drag, startPoint x: 663, startPoint y: 290, endPoint x: 680, endPoint y: 157, distance: 134.5
click at [680, 157] on div at bounding box center [676, 172] width 163 height 363
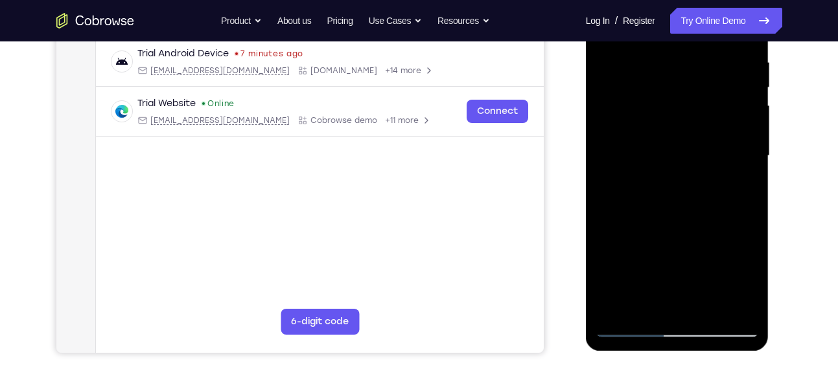
drag, startPoint x: 669, startPoint y: 251, endPoint x: 679, endPoint y: 101, distance: 150.0
click at [679, 101] on div at bounding box center [676, 156] width 163 height 363
drag, startPoint x: 670, startPoint y: 215, endPoint x: 670, endPoint y: 122, distance: 93.3
click at [670, 122] on div at bounding box center [676, 156] width 163 height 363
drag, startPoint x: 669, startPoint y: 249, endPoint x: 677, endPoint y: 165, distance: 83.9
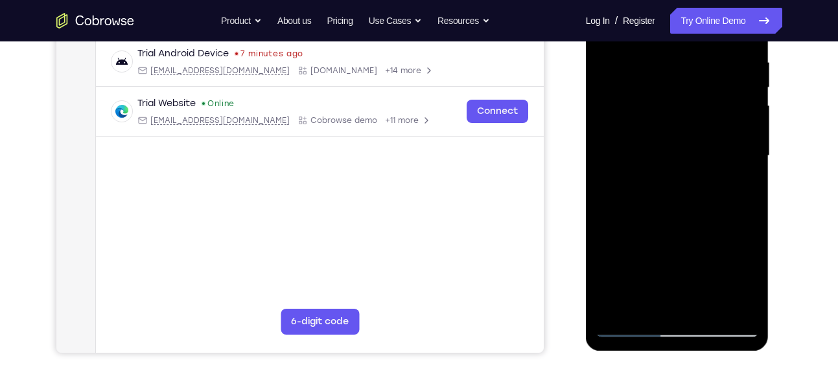
click at [677, 165] on div at bounding box center [676, 156] width 163 height 363
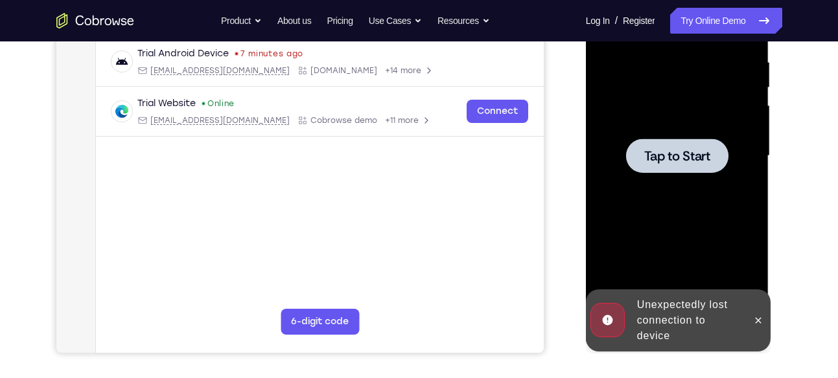
drag, startPoint x: 669, startPoint y: 258, endPoint x: 675, endPoint y: 88, distance: 169.8
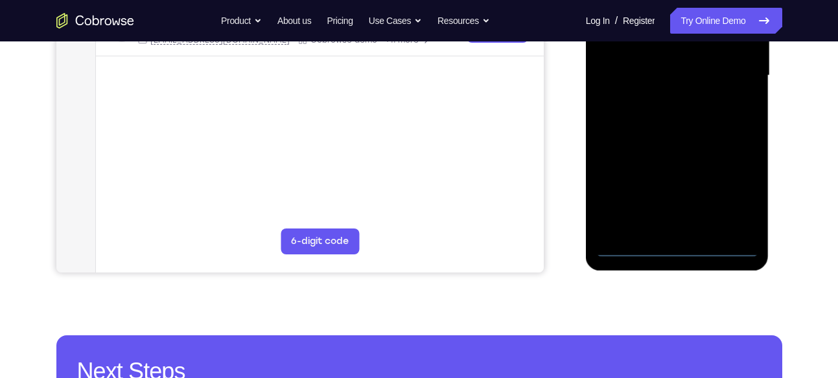
scroll to position [330, 0]
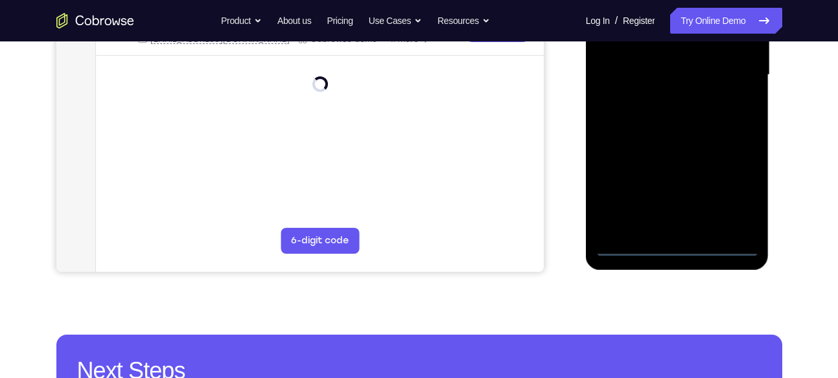
click at [684, 255] on div at bounding box center [676, 75] width 163 height 363
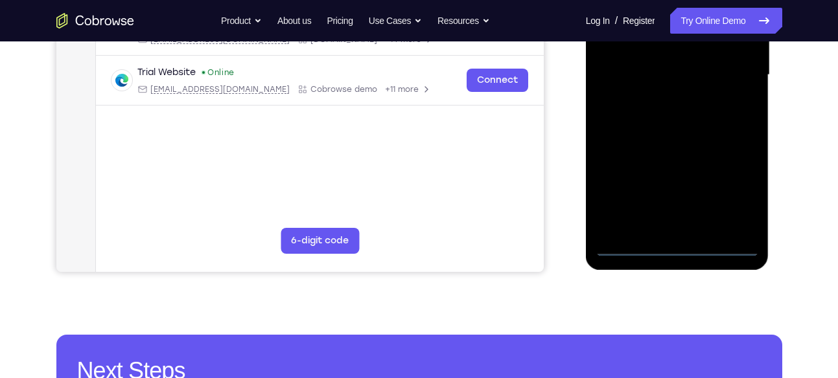
click at [739, 199] on div at bounding box center [676, 75] width 163 height 363
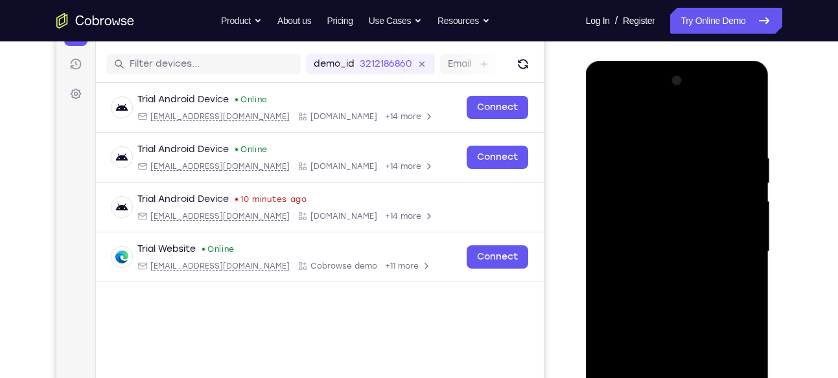
scroll to position [148, 0]
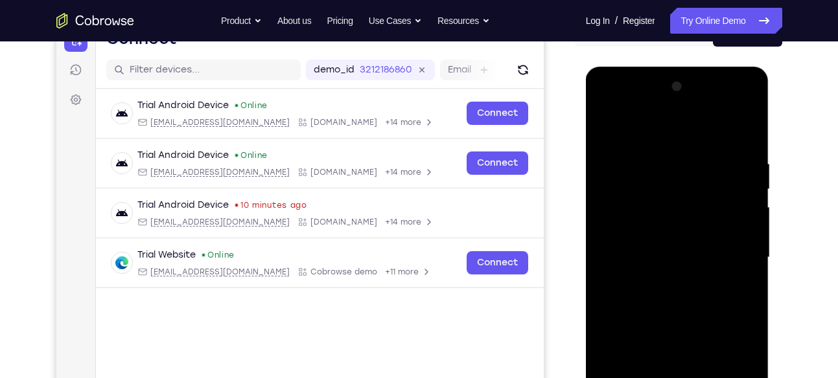
click at [651, 154] on div at bounding box center [676, 257] width 163 height 363
click at [652, 130] on div at bounding box center [676, 257] width 163 height 363
click at [735, 247] on div at bounding box center [676, 257] width 163 height 363
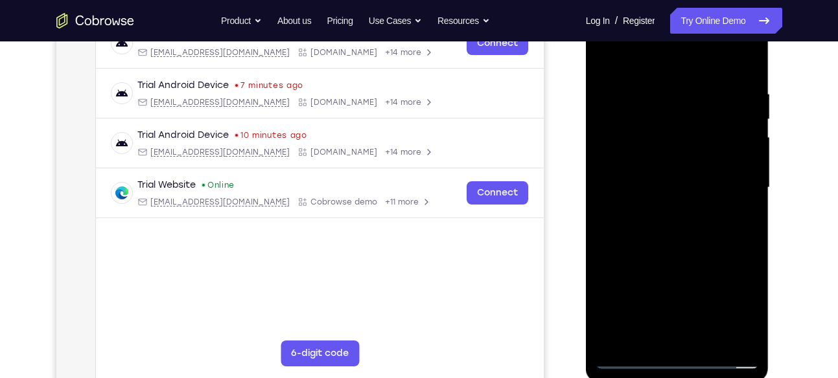
scroll to position [220, 0]
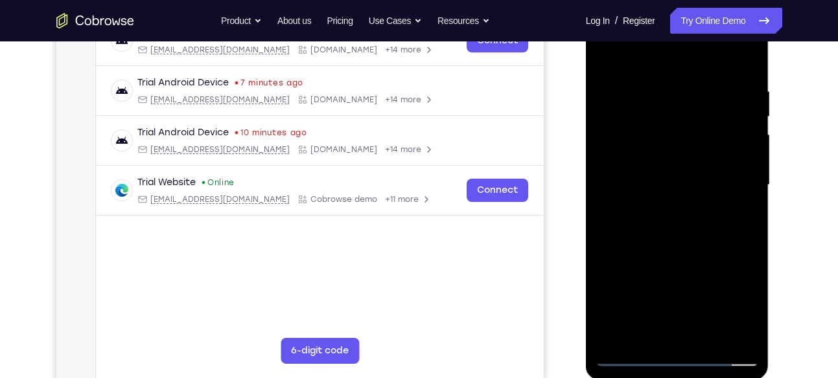
click at [656, 211] on div at bounding box center [676, 185] width 163 height 363
click at [672, 183] on div at bounding box center [676, 185] width 163 height 363
click at [675, 163] on div at bounding box center [676, 185] width 163 height 363
click at [646, 187] on div at bounding box center [676, 185] width 163 height 363
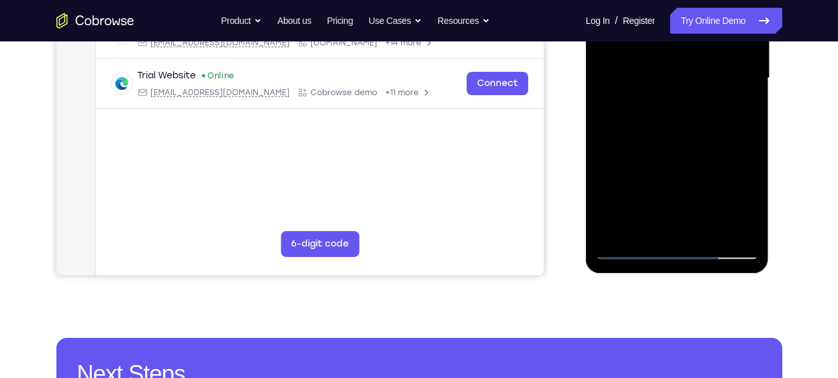
scroll to position [328, 0]
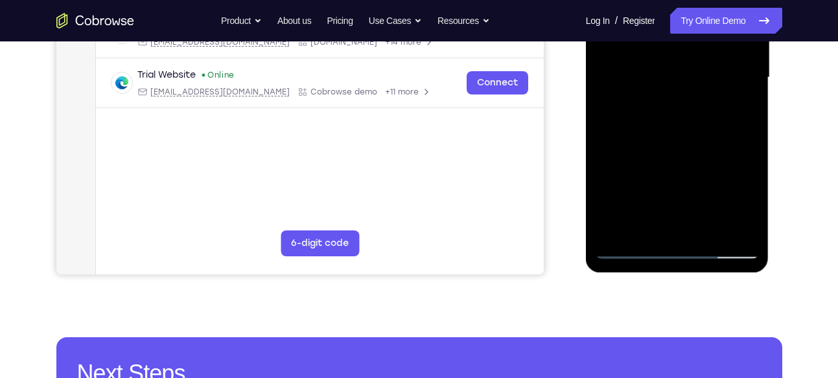
click at [696, 139] on div at bounding box center [676, 77] width 163 height 363
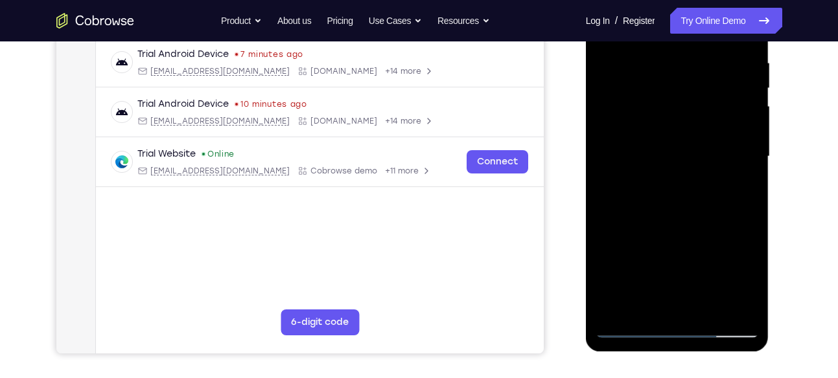
scroll to position [248, 0]
click at [751, 214] on div at bounding box center [676, 157] width 163 height 363
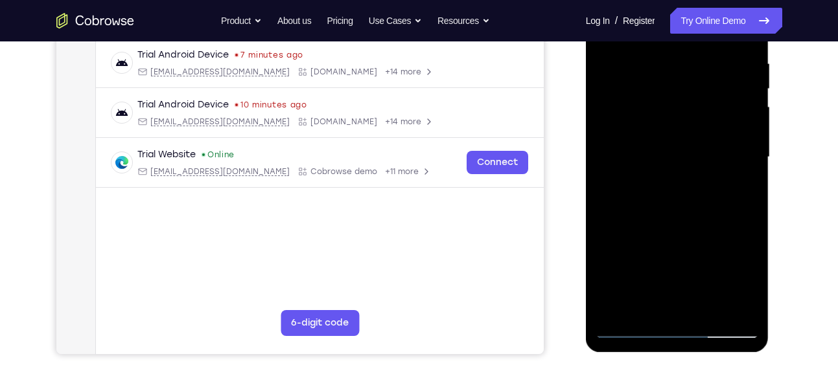
click at [751, 214] on div at bounding box center [676, 157] width 163 height 363
drag, startPoint x: 692, startPoint y: 164, endPoint x: 692, endPoint y: 242, distance: 77.7
click at [692, 242] on div at bounding box center [676, 157] width 163 height 363
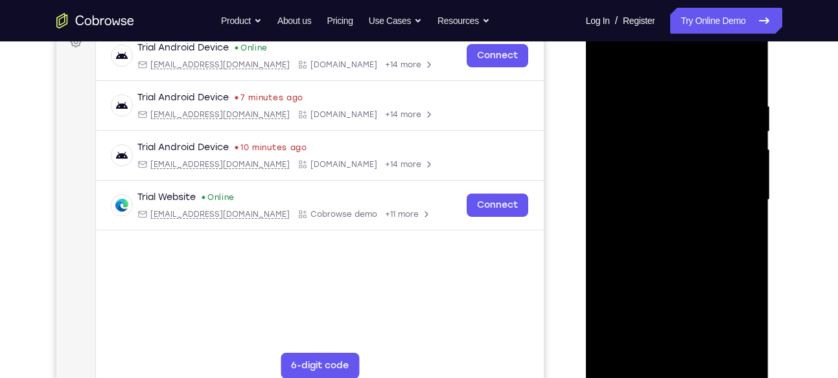
scroll to position [205, 0]
click at [730, 74] on div at bounding box center [676, 200] width 163 height 363
click at [654, 91] on div at bounding box center [676, 200] width 163 height 363
click at [738, 141] on div at bounding box center [676, 200] width 163 height 363
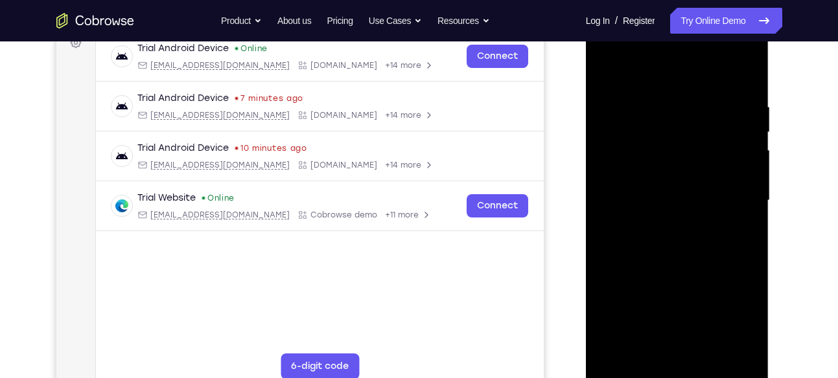
click at [738, 141] on div at bounding box center [676, 200] width 163 height 363
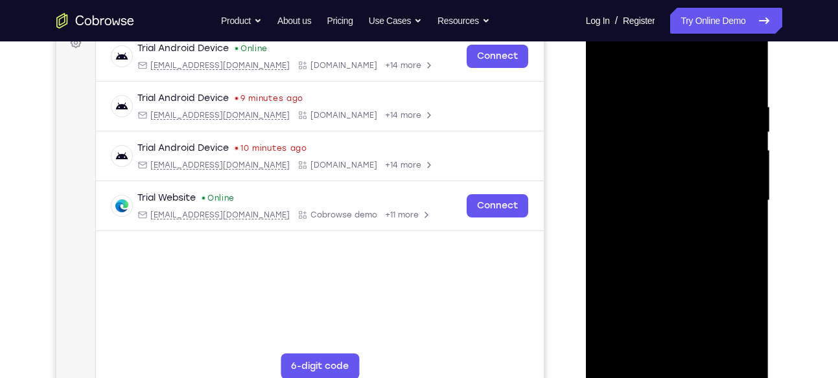
click at [738, 141] on div at bounding box center [676, 200] width 163 height 363
drag, startPoint x: 738, startPoint y: 141, endPoint x: 566, endPoint y: 168, distance: 173.8
click at [586, 168] on html "Online web based iOS Simulators and Android Emulators. Run iPhone, iPad, Mobile…" at bounding box center [678, 204] width 185 height 389
click at [743, 120] on div at bounding box center [676, 200] width 163 height 363
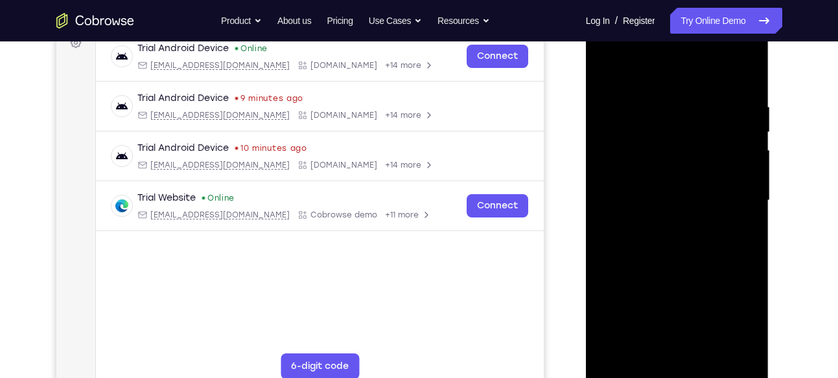
click at [743, 120] on div at bounding box center [676, 200] width 163 height 363
click at [751, 146] on div at bounding box center [676, 200] width 163 height 363
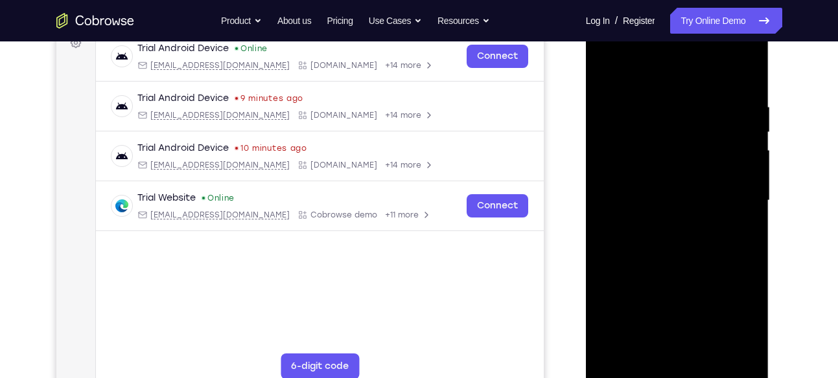
click at [751, 146] on div at bounding box center [676, 200] width 163 height 363
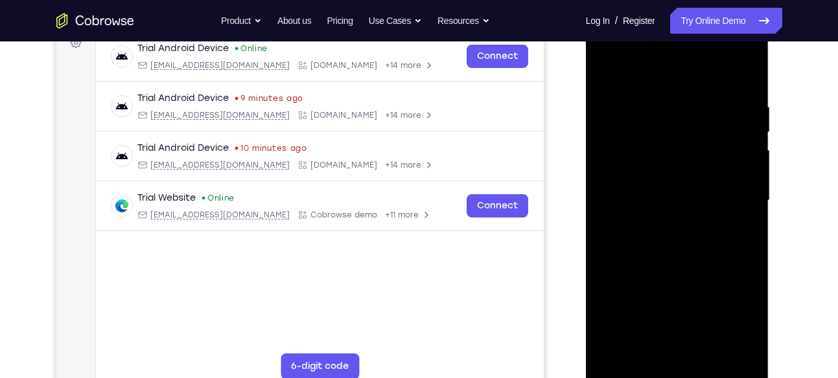
click at [751, 146] on div at bounding box center [676, 200] width 163 height 363
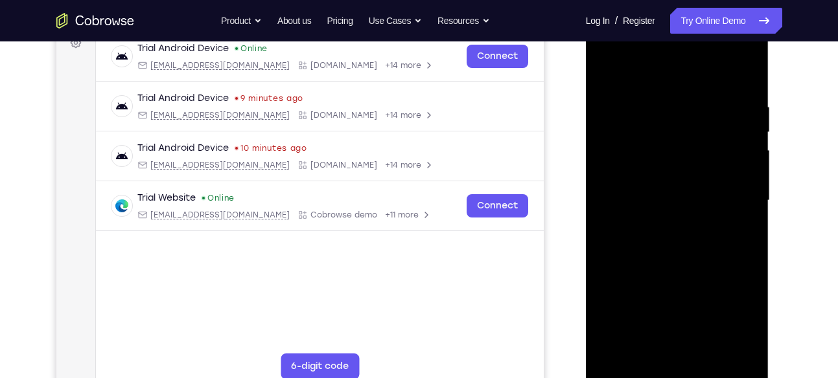
click at [751, 146] on div at bounding box center [676, 200] width 163 height 363
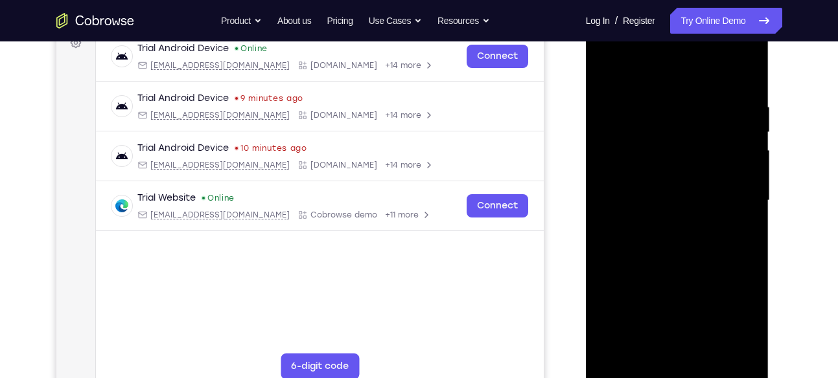
click at [751, 146] on div at bounding box center [676, 200] width 163 height 363
click at [749, 143] on div at bounding box center [676, 200] width 163 height 363
click at [749, 138] on div at bounding box center [676, 200] width 163 height 363
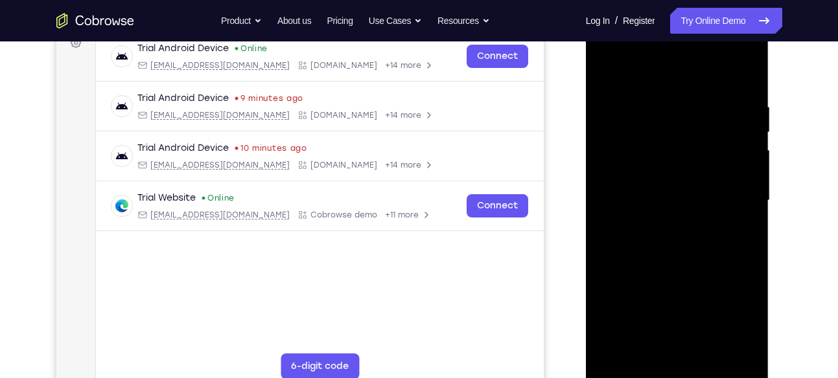
click at [749, 138] on div at bounding box center [676, 200] width 163 height 363
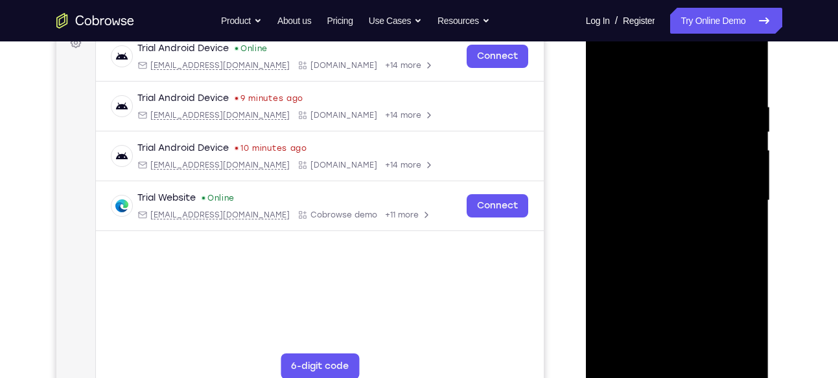
click at [745, 113] on div at bounding box center [676, 200] width 163 height 363
click at [735, 140] on div at bounding box center [676, 200] width 163 height 363
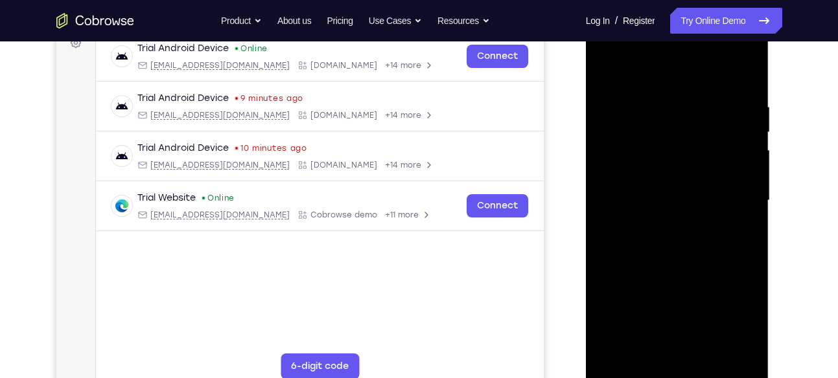
click at [735, 140] on div at bounding box center [676, 200] width 163 height 363
click at [740, 77] on div at bounding box center [676, 200] width 163 height 363
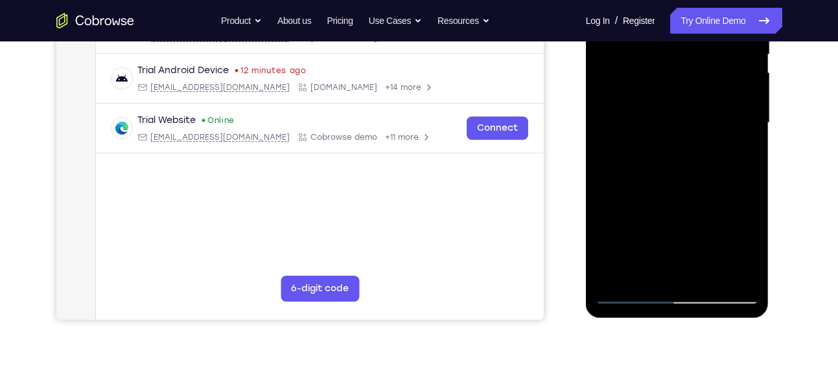
scroll to position [280, 0]
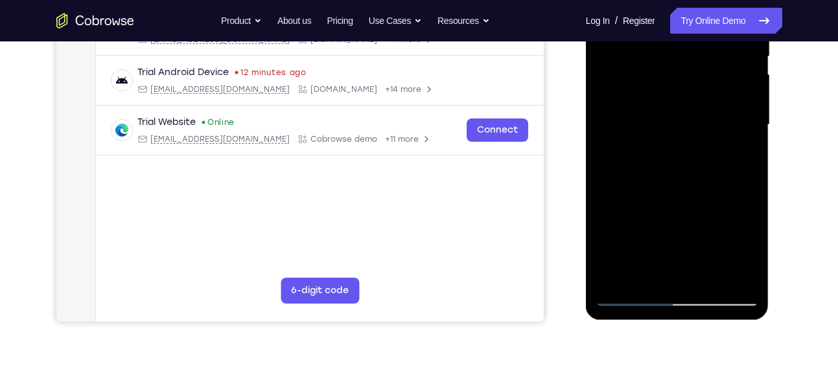
drag, startPoint x: 701, startPoint y: 239, endPoint x: 713, endPoint y: 87, distance: 152.0
click at [713, 87] on div at bounding box center [676, 125] width 163 height 363
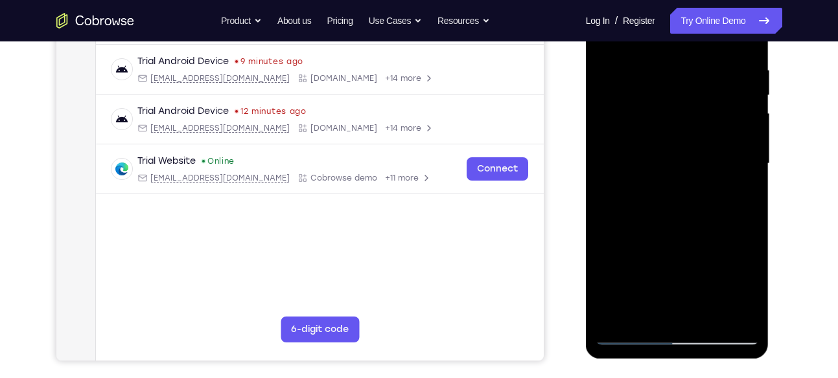
scroll to position [241, 0]
click at [745, 74] on div at bounding box center [676, 164] width 163 height 363
drag, startPoint x: 678, startPoint y: 273, endPoint x: 700, endPoint y: 65, distance: 208.4
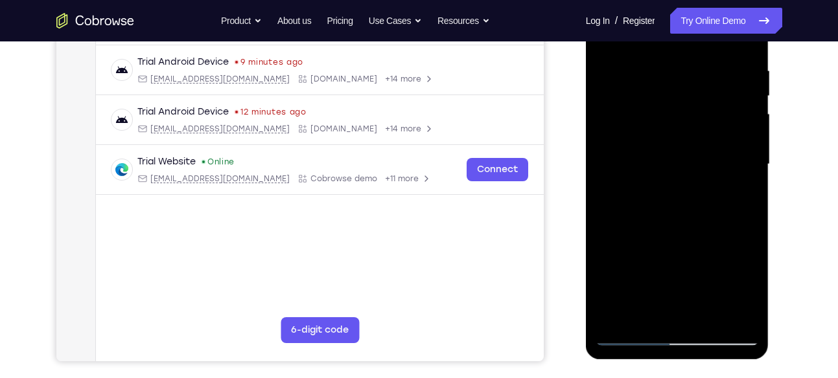
click at [700, 65] on div at bounding box center [676, 164] width 163 height 363
drag, startPoint x: 676, startPoint y: 217, endPoint x: 693, endPoint y: 51, distance: 166.7
click at [693, 51] on div at bounding box center [676, 164] width 163 height 363
drag, startPoint x: 672, startPoint y: 220, endPoint x: 691, endPoint y: 43, distance: 177.3
click at [691, 43] on div at bounding box center [676, 164] width 163 height 363
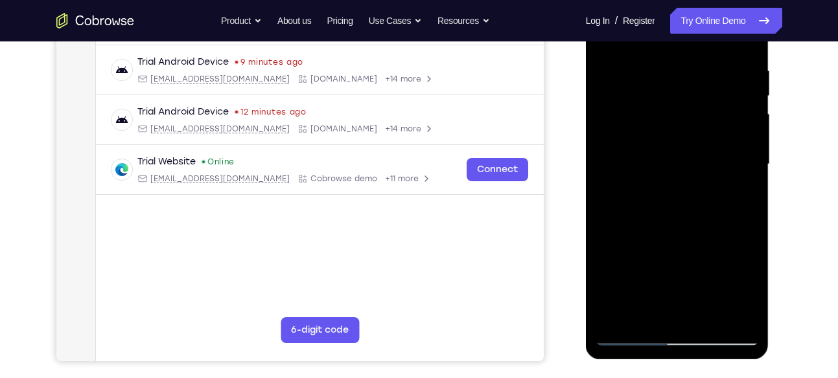
drag, startPoint x: 666, startPoint y: 262, endPoint x: 687, endPoint y: 54, distance: 208.3
click at [687, 54] on div at bounding box center [676, 164] width 163 height 363
drag, startPoint x: 678, startPoint y: 260, endPoint x: 691, endPoint y: 68, distance: 192.8
click at [691, 68] on div at bounding box center [676, 164] width 163 height 363
drag, startPoint x: 683, startPoint y: 231, endPoint x: 691, endPoint y: 104, distance: 127.2
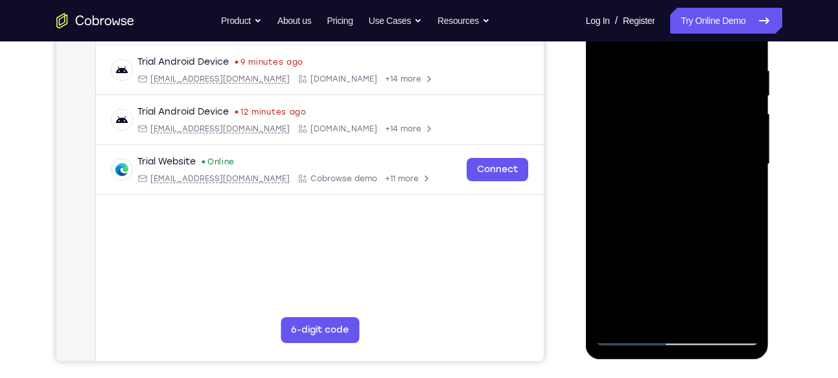
click at [691, 104] on div at bounding box center [676, 164] width 163 height 363
drag, startPoint x: 681, startPoint y: 269, endPoint x: 703, endPoint y: 142, distance: 129.6
click at [703, 142] on div at bounding box center [676, 164] width 163 height 363
click at [751, 93] on div at bounding box center [676, 164] width 163 height 363
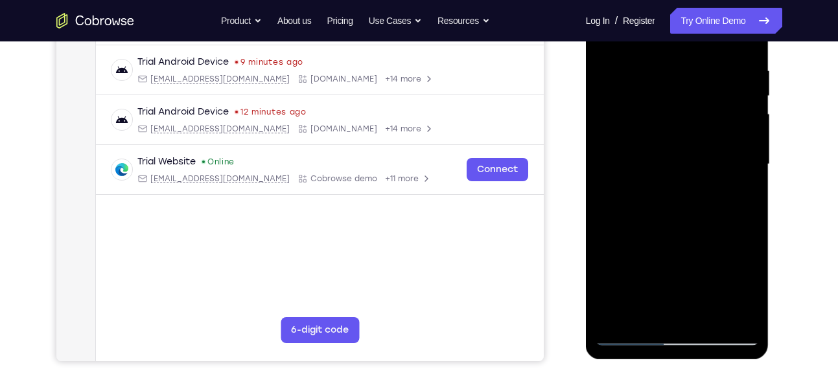
click at [751, 93] on div at bounding box center [676, 164] width 163 height 363
click at [751, 97] on div at bounding box center [676, 164] width 163 height 363
drag, startPoint x: 705, startPoint y: 114, endPoint x: 705, endPoint y: 154, distance: 39.5
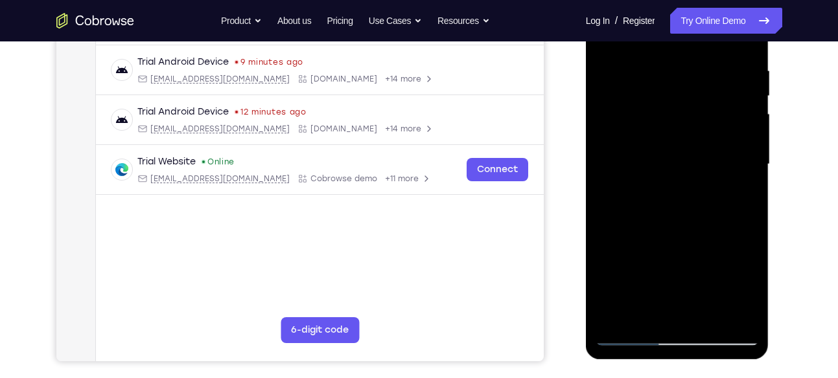
click at [705, 154] on div at bounding box center [676, 164] width 163 height 363
drag, startPoint x: 726, startPoint y: 123, endPoint x: 727, endPoint y: 144, distance: 21.4
click at [727, 144] on div at bounding box center [676, 164] width 163 height 363
click at [746, 148] on div at bounding box center [676, 164] width 163 height 363
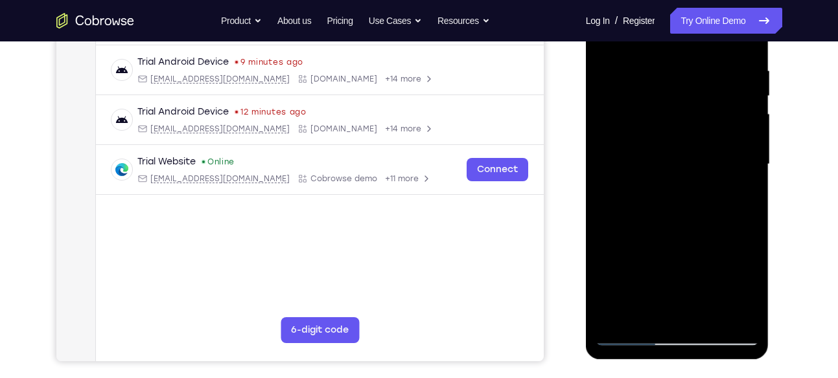
click at [746, 148] on div at bounding box center [676, 164] width 163 height 363
drag, startPoint x: 711, startPoint y: 121, endPoint x: 705, endPoint y: 228, distance: 107.0
click at [705, 228] on div at bounding box center [676, 164] width 163 height 363
click at [681, 135] on div at bounding box center [676, 164] width 163 height 363
drag, startPoint x: 672, startPoint y: 242, endPoint x: 683, endPoint y: 93, distance: 148.8
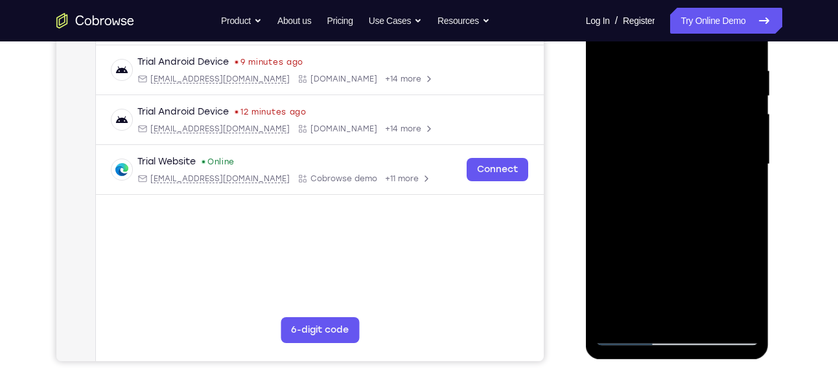
click at [683, 93] on div at bounding box center [676, 164] width 163 height 363
click at [618, 159] on div at bounding box center [676, 164] width 163 height 363
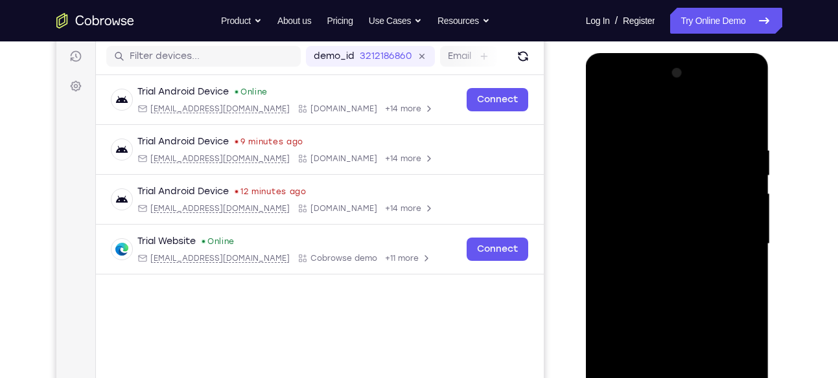
scroll to position [161, 0]
click at [748, 97] on div at bounding box center [676, 244] width 163 height 363
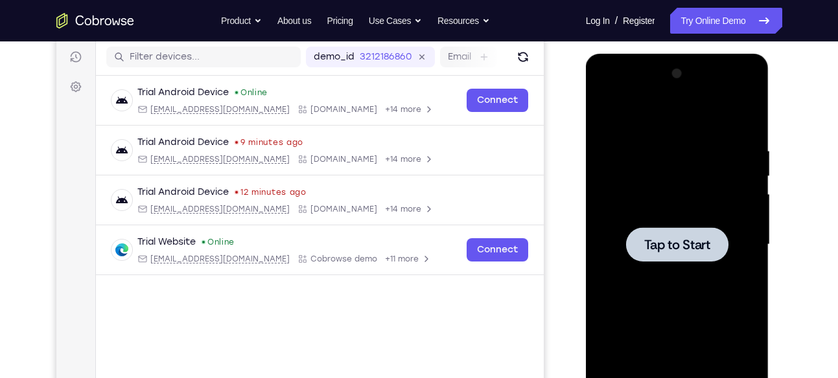
click at [727, 202] on div at bounding box center [676, 244] width 163 height 363
